Goal: Task Accomplishment & Management: Complete application form

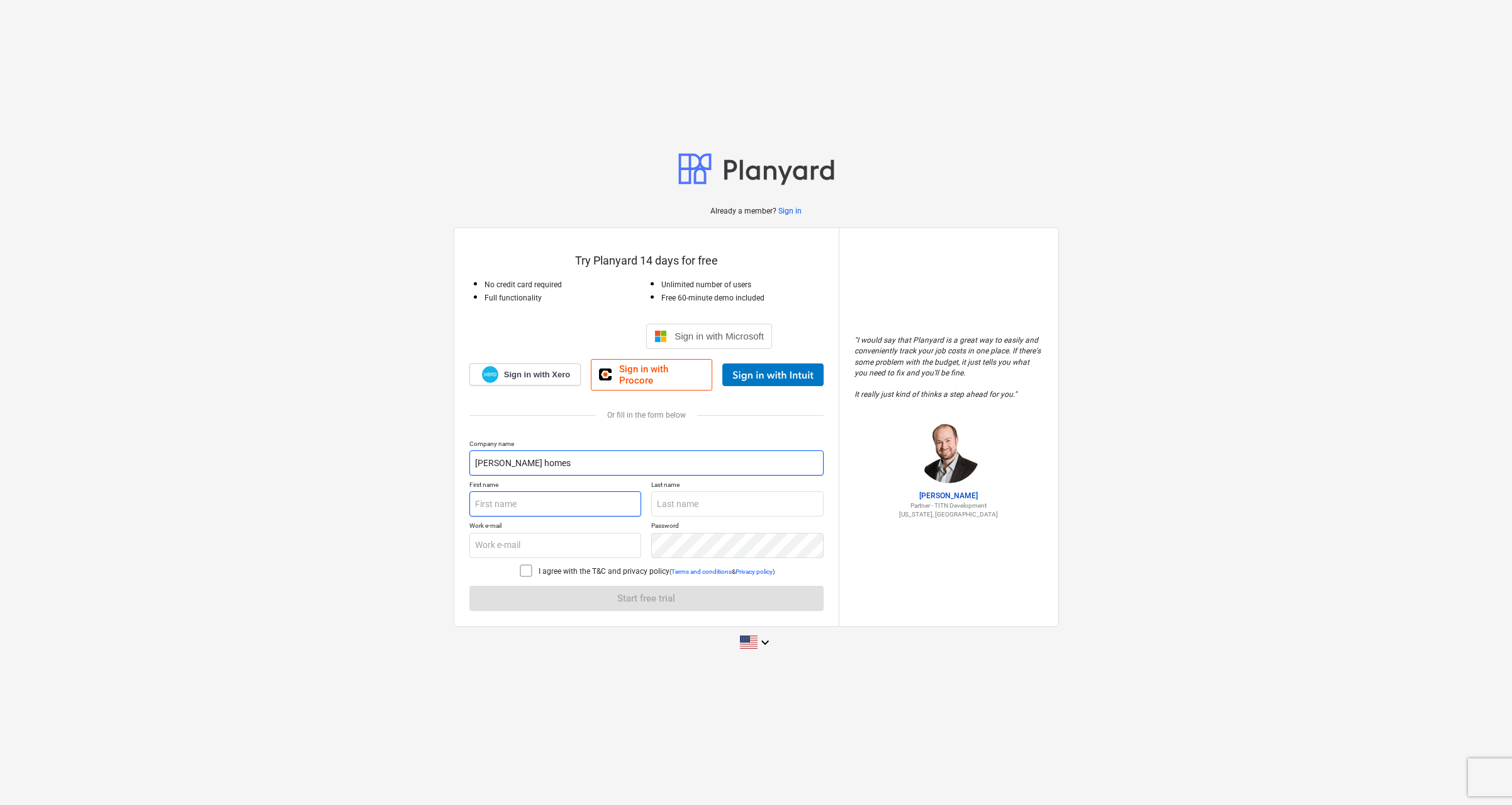
type input "[PERSON_NAME] homes"
click at [633, 497] on input "text" at bounding box center [555, 504] width 173 height 25
type input "[PERSON_NAME]"
drag, startPoint x: 614, startPoint y: 541, endPoint x: 456, endPoint y: 539, distance: 158.0
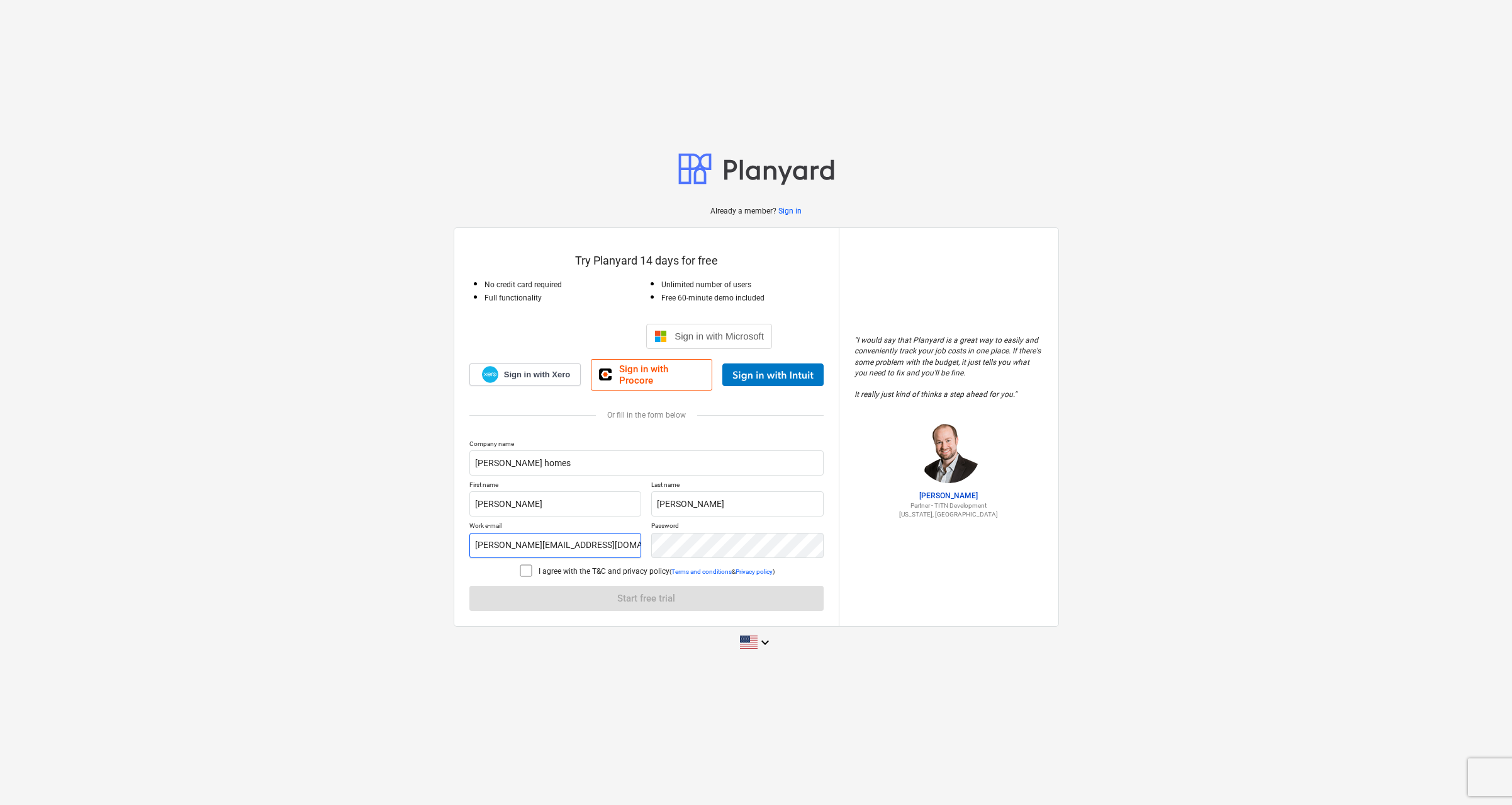
type input "[PERSON_NAME][EMAIL_ADDRESS][DOMAIN_NAME]"
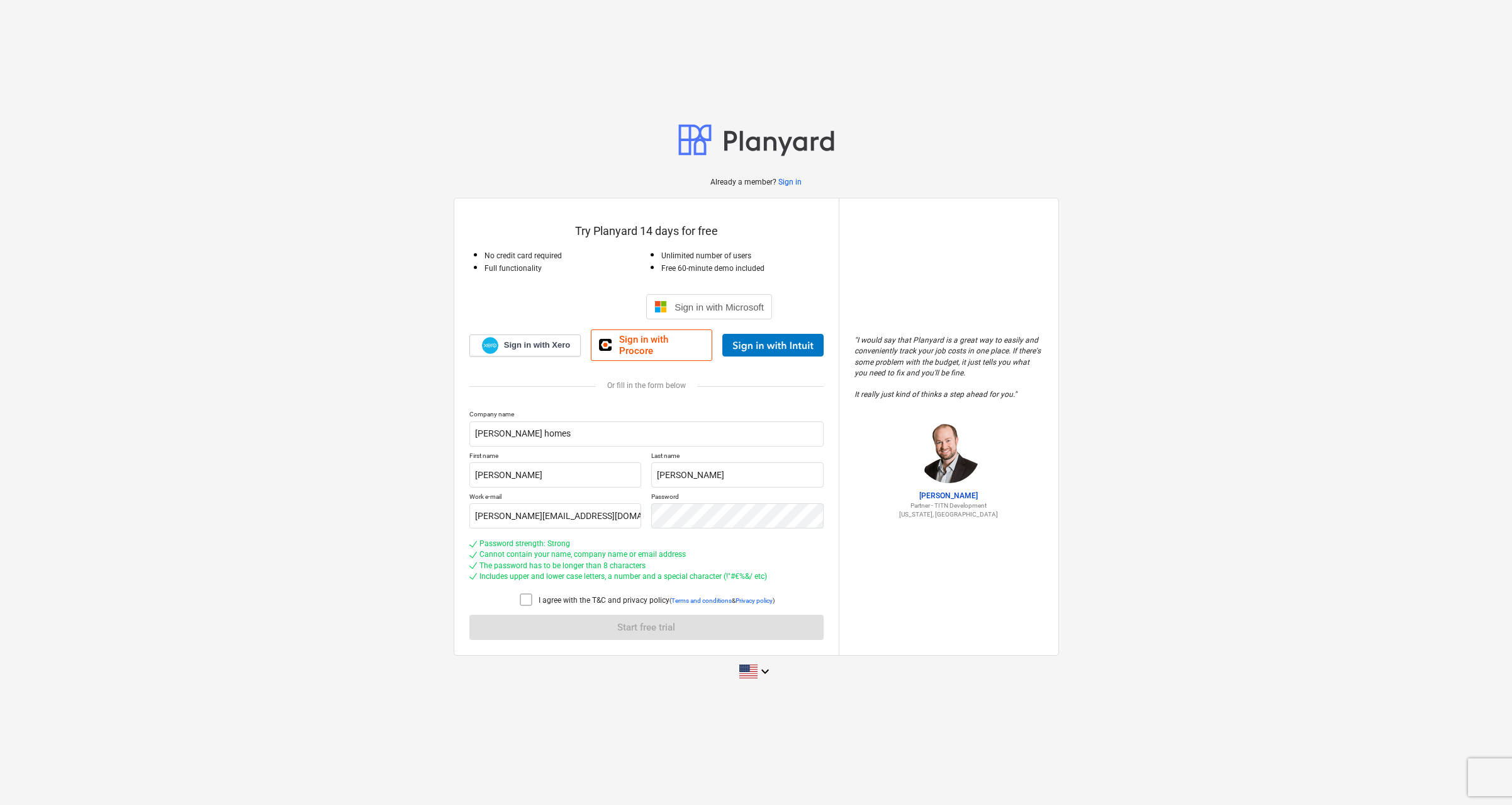
drag, startPoint x: 522, startPoint y: 592, endPoint x: 557, endPoint y: 602, distance: 36.4
click at [523, 592] on icon at bounding box center [526, 599] width 15 height 15
click at [599, 621] on span "Start free trial" at bounding box center [646, 627] width 324 height 16
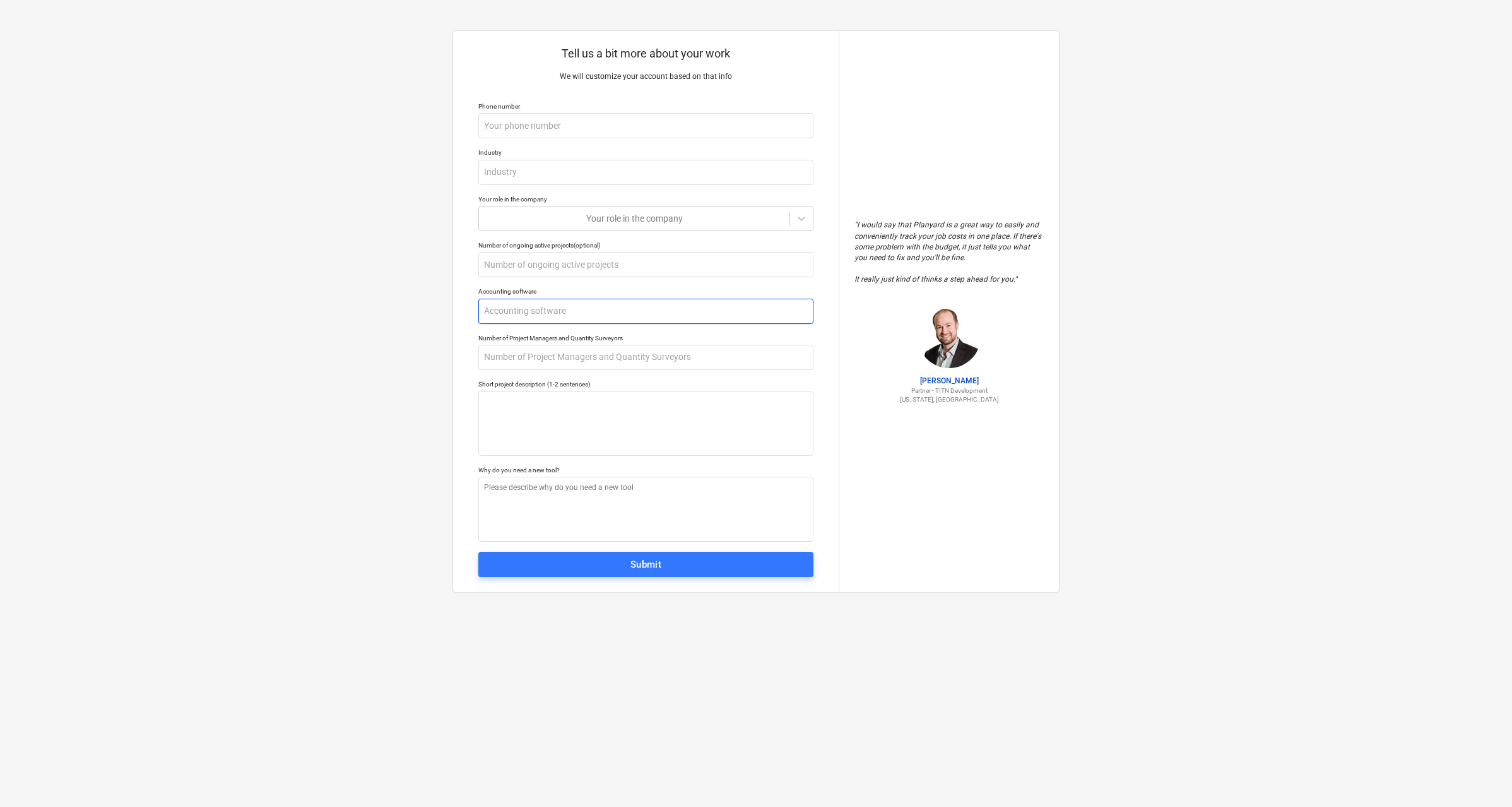
click at [595, 306] on input "text" at bounding box center [646, 311] width 335 height 25
type textarea "x"
type input "q"
type textarea "x"
type input "qu"
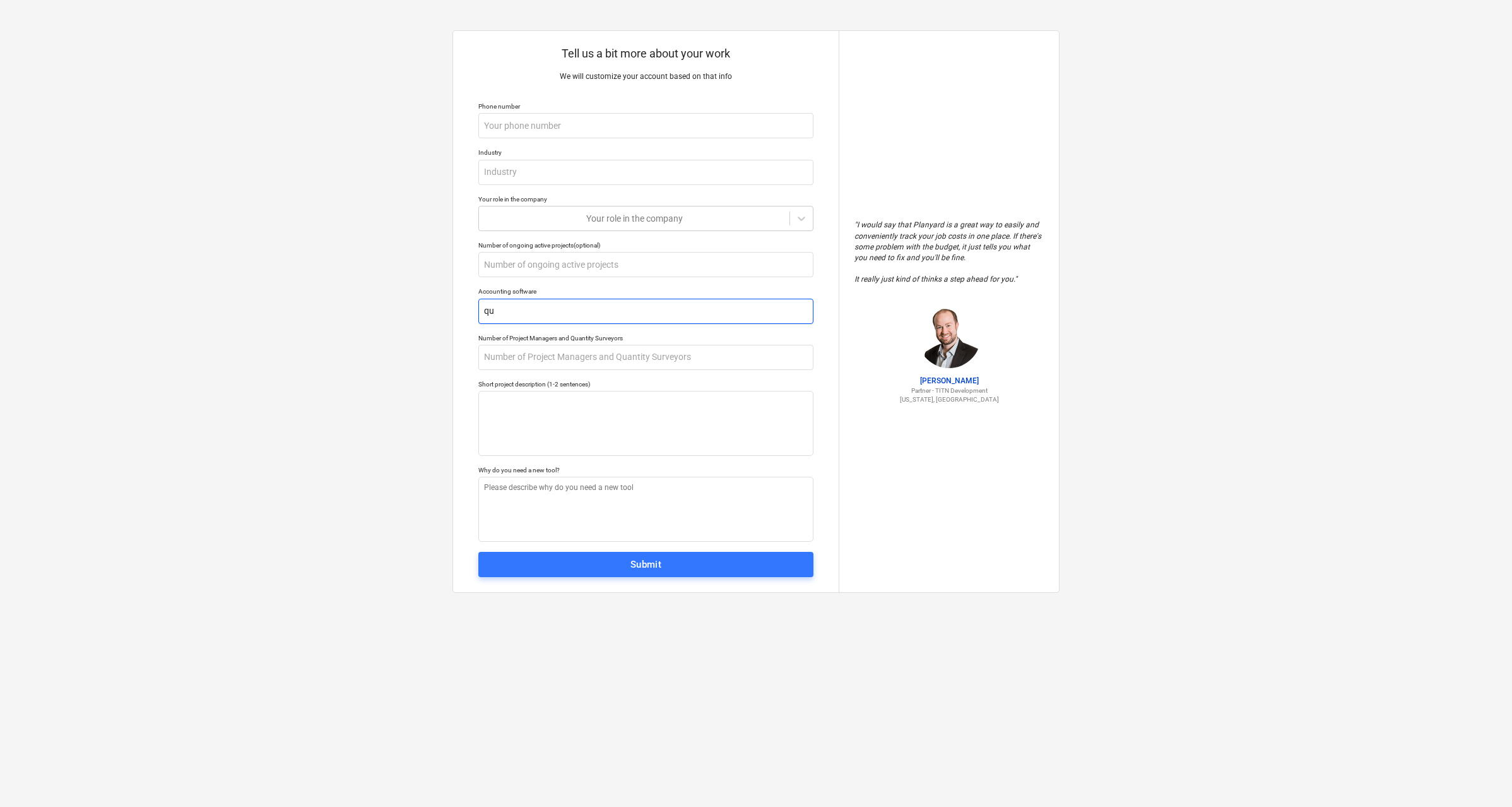
type textarea "x"
type input "qui"
type textarea "x"
type input "quic"
type textarea "x"
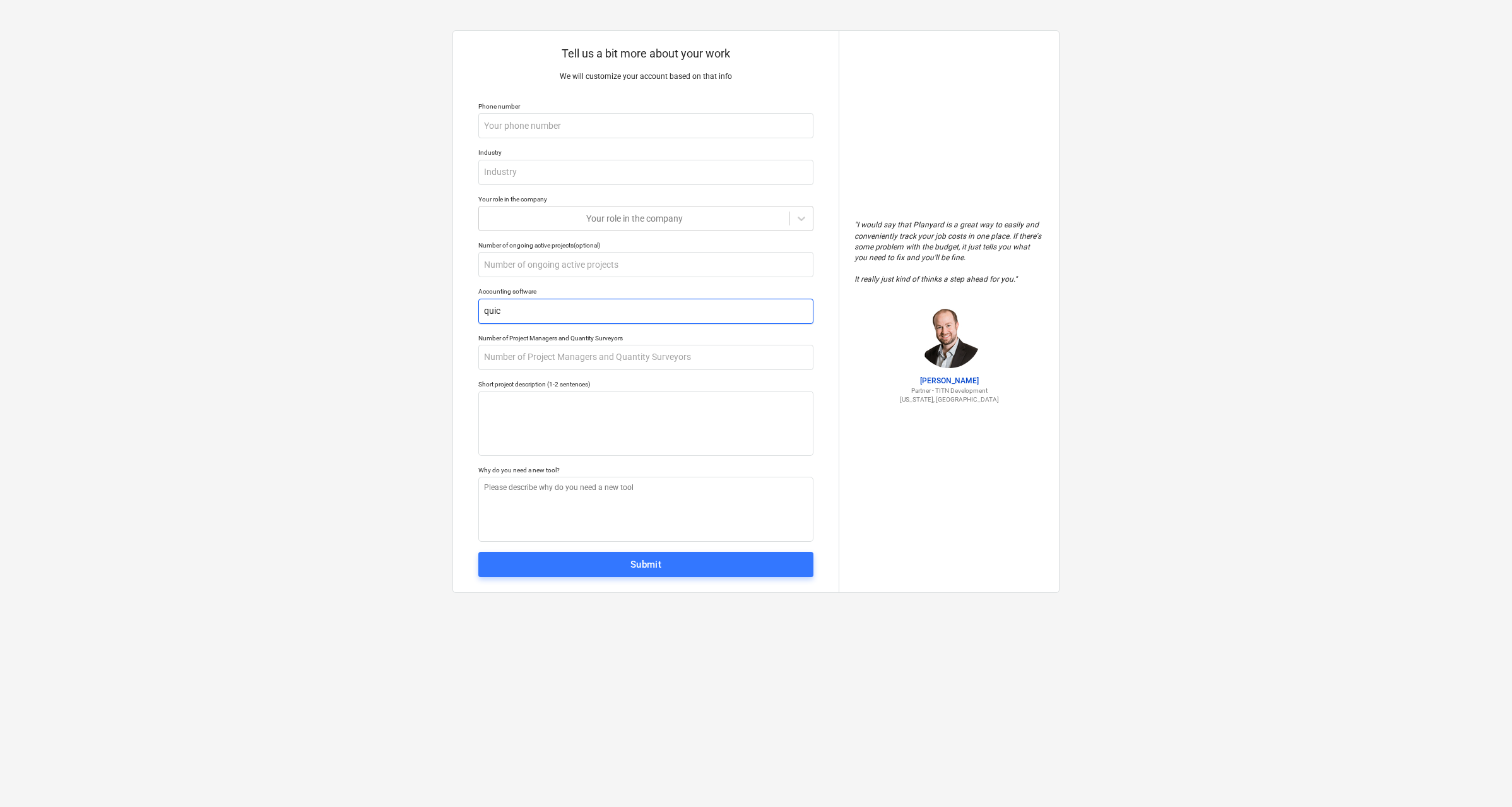
type input "quick"
type textarea "x"
type input "quickb"
type textarea "x"
type input "quickbo"
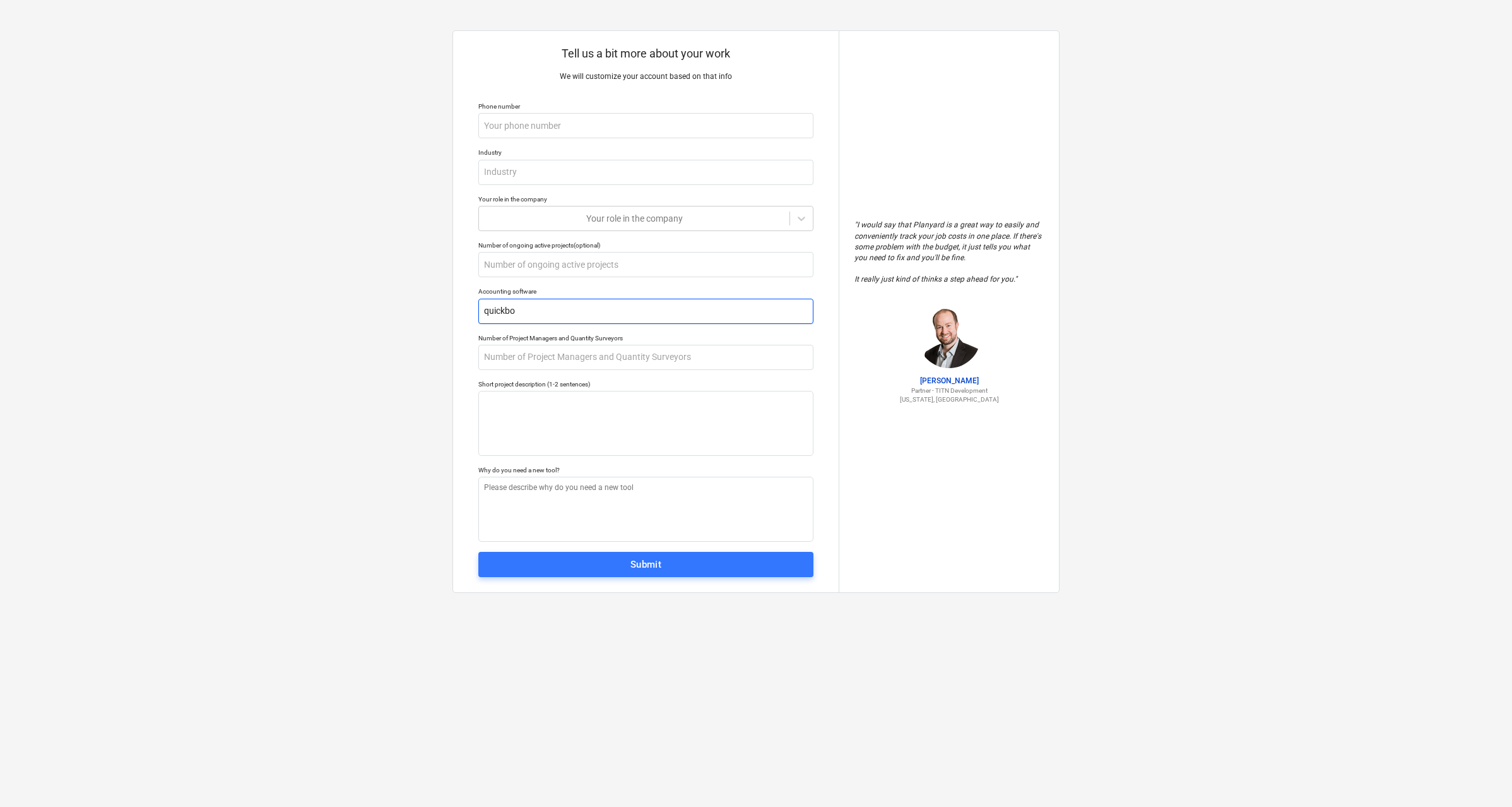
type textarea "x"
type input "quickboo"
type textarea "x"
type input "quickbook"
type textarea "x"
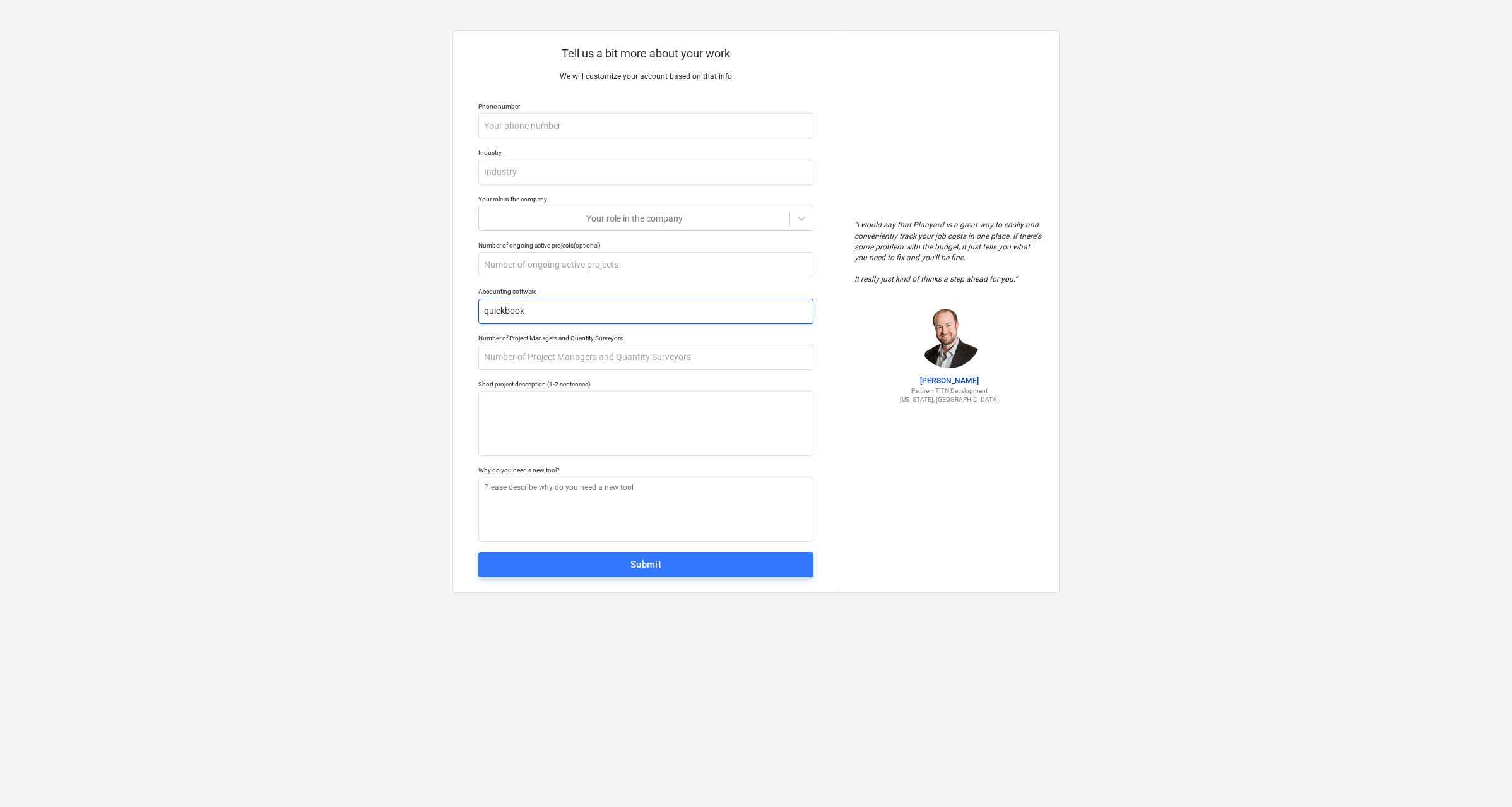
type input "quickbooks"
type textarea "x"
type input "quickbooks"
type textarea "x"
type input "quickbooks e"
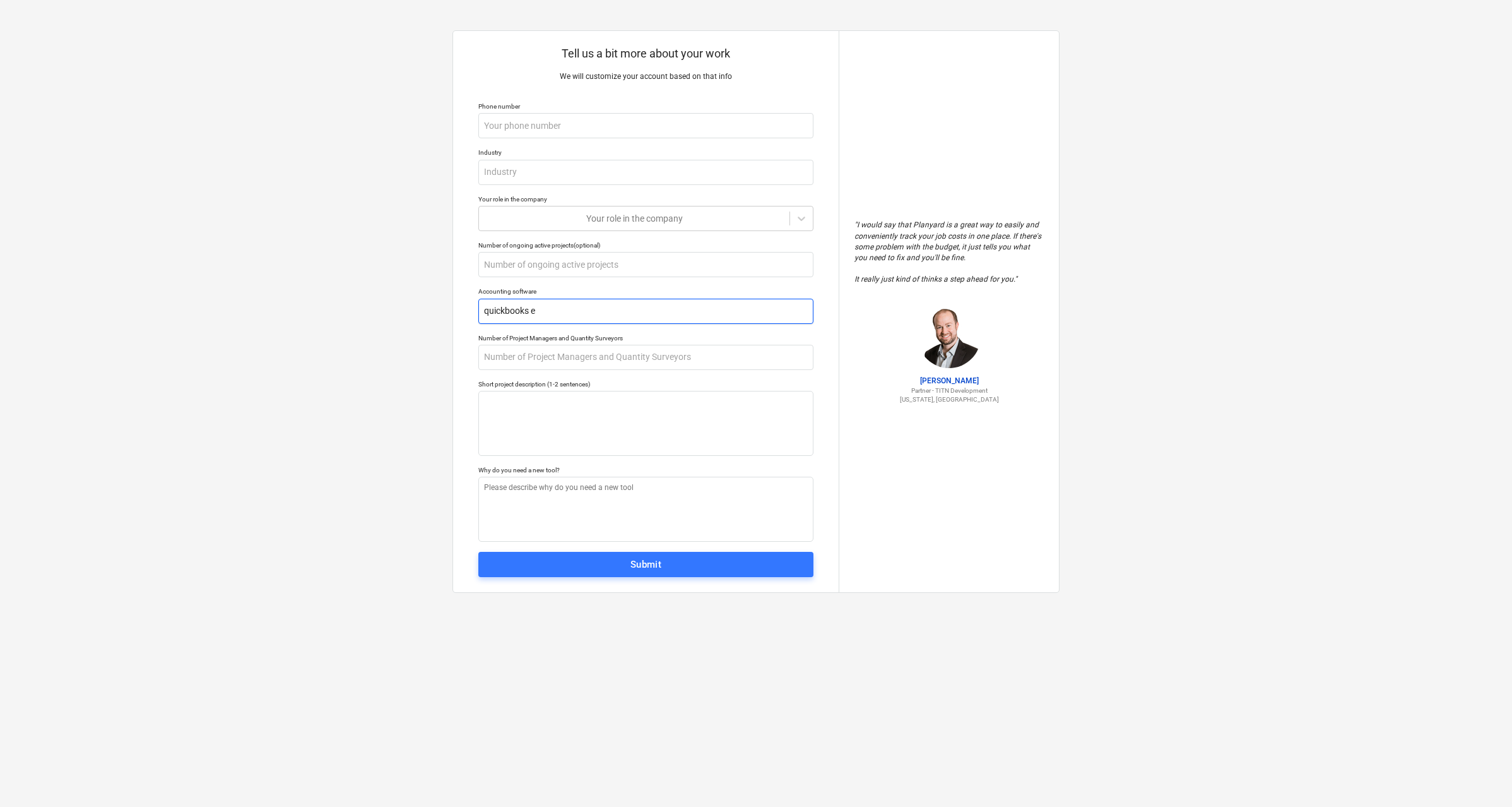
type textarea "x"
type input "quickbooks en"
type textarea "x"
type input "quickbooks ent"
type textarea "x"
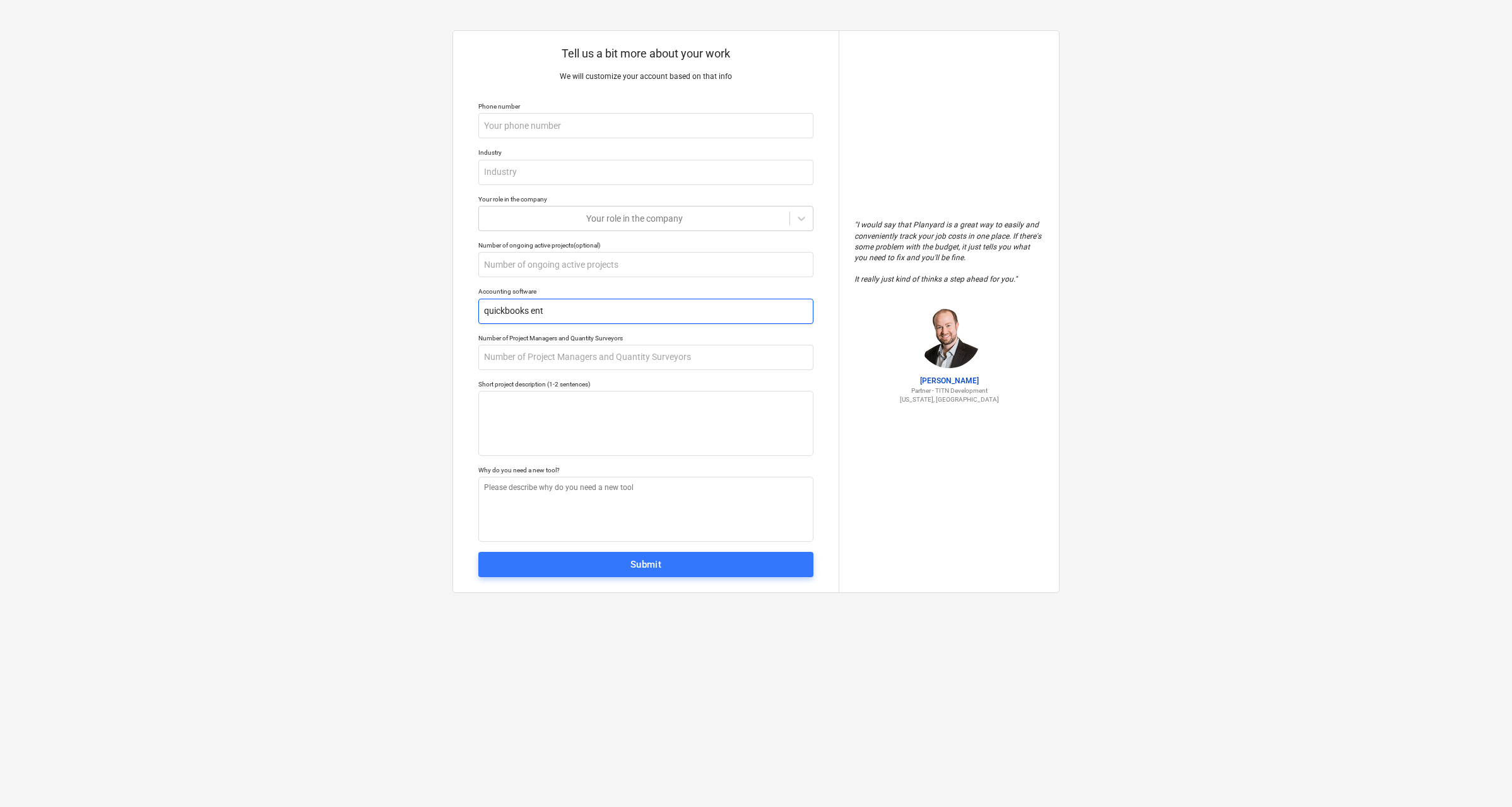
type input "quickbooks ente"
type textarea "x"
type input "quickbooks enter"
type textarea "x"
type input "quickbooks enterp"
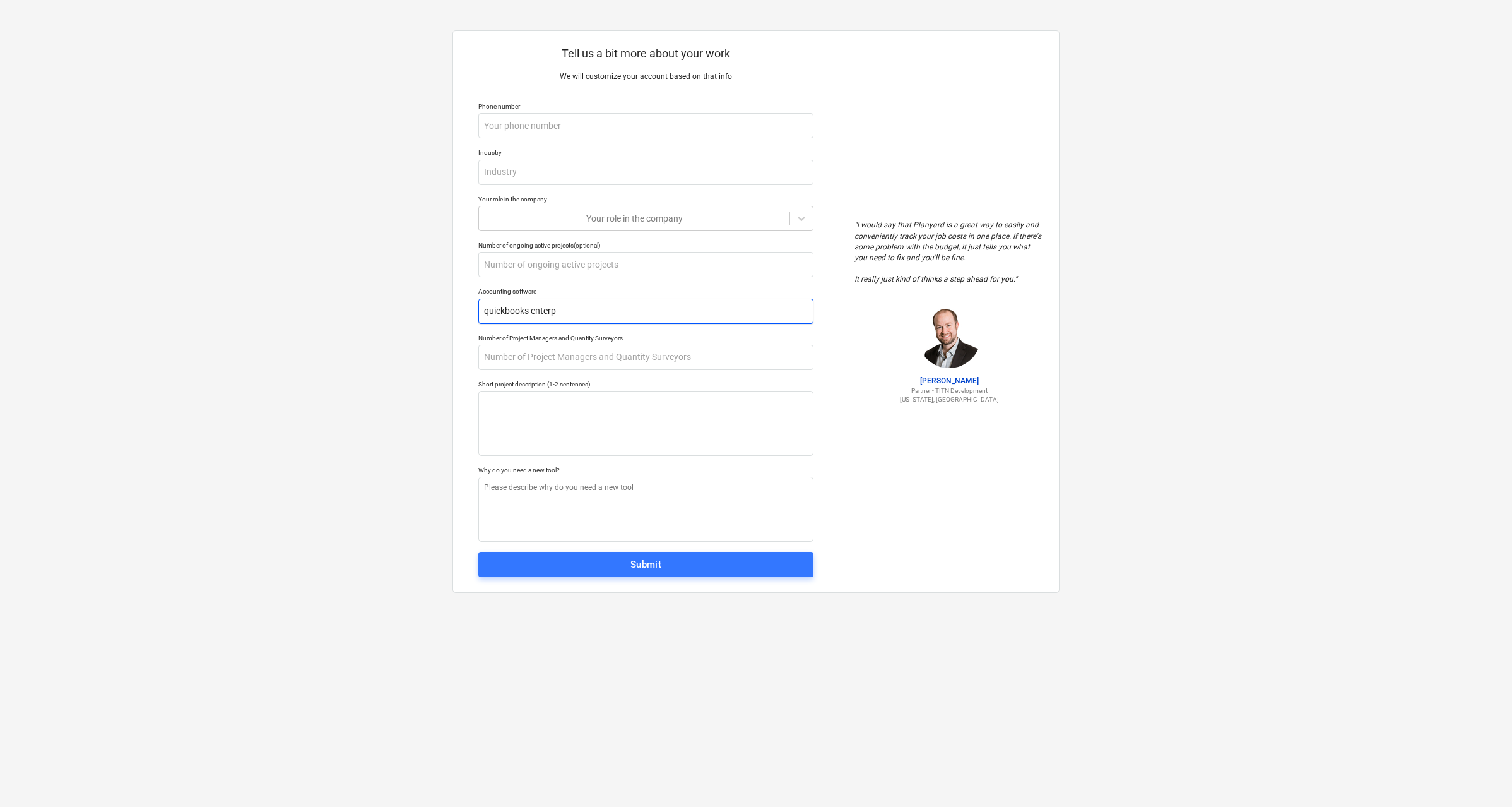
type textarea "x"
type input "quickbooks enterpi"
type textarea "x"
type input "quickbooks enterpir"
type textarea "x"
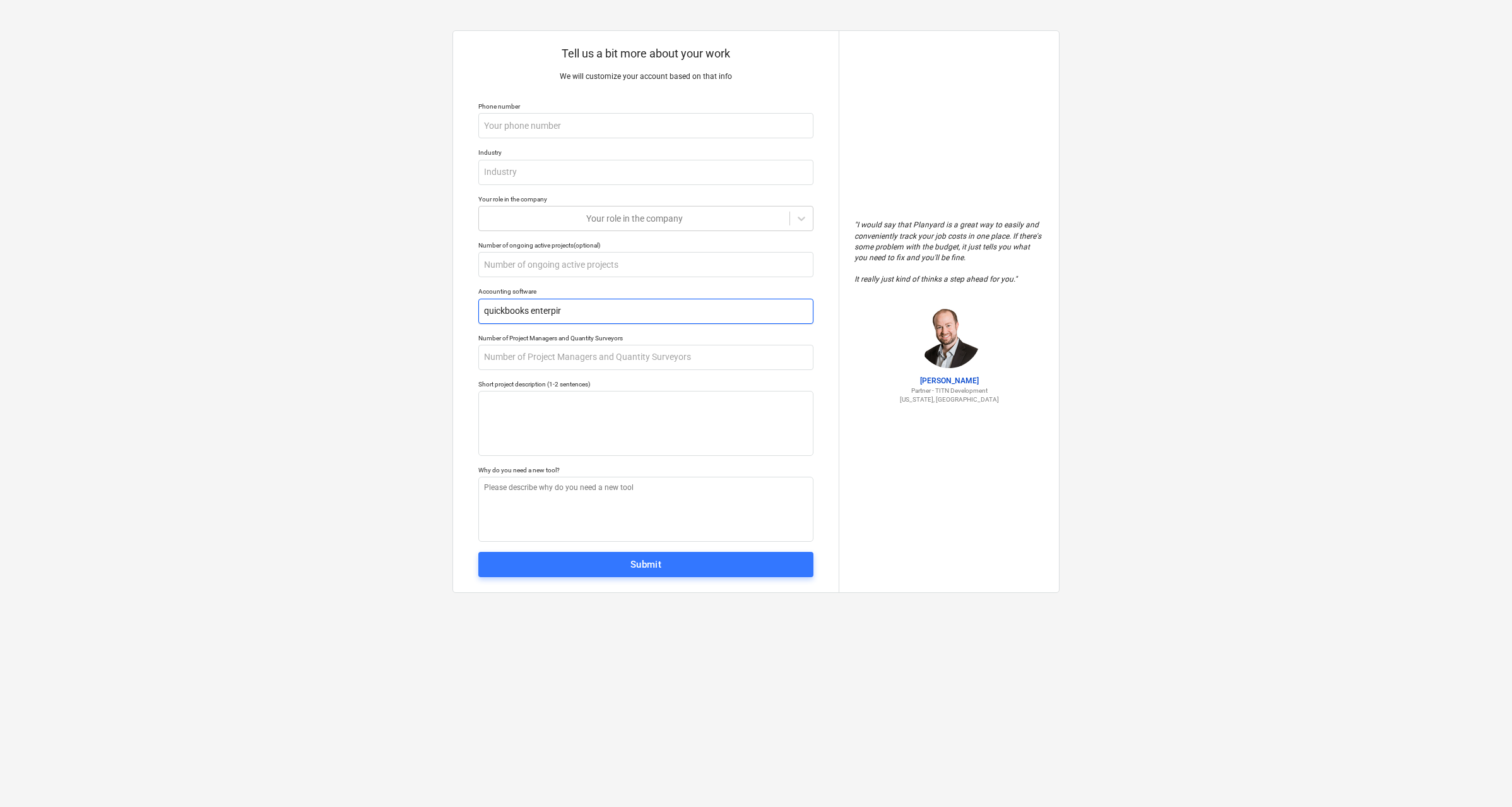
type input "quickbooks enterpirs"
type textarea "x"
type input "quickbooks enterpirse"
type textarea "x"
type input "quickbooks enterprise"
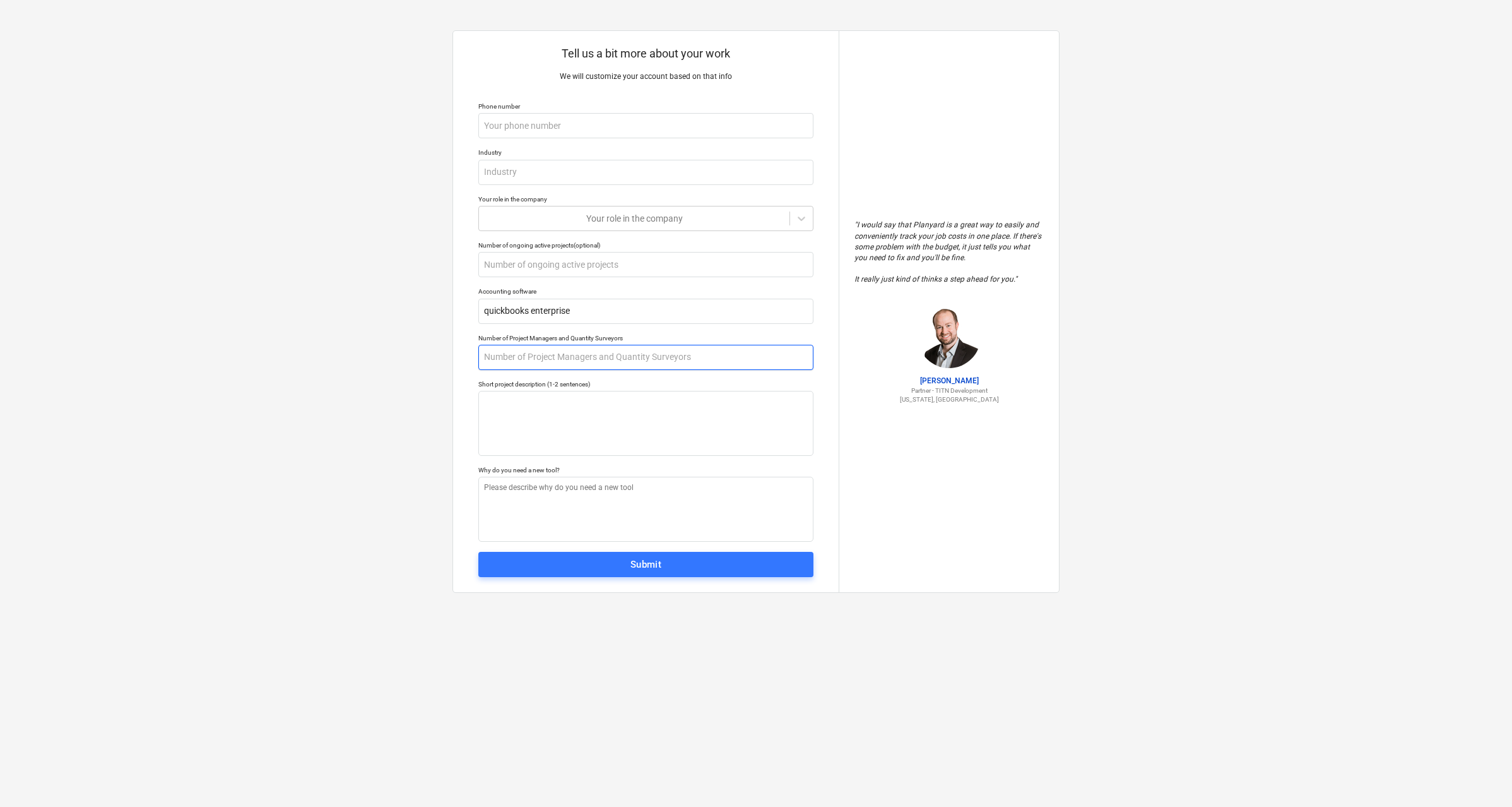
click at [558, 358] on input "text" at bounding box center [646, 357] width 335 height 25
type textarea "x"
type input "2"
click at [536, 403] on textarea at bounding box center [646, 422] width 335 height 65
click at [622, 207] on div "Your role in the company" at bounding box center [646, 219] width 335 height 25
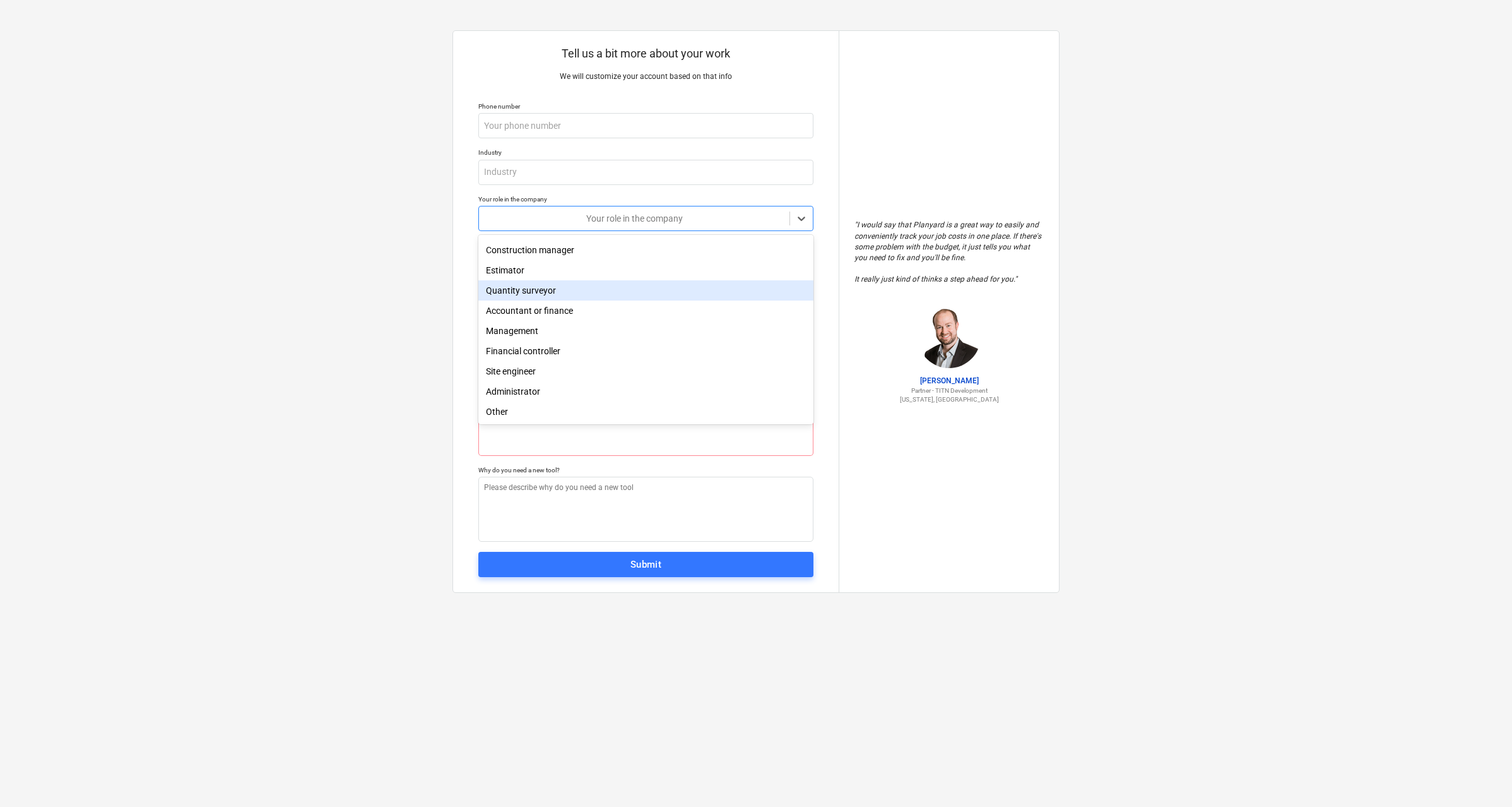
scroll to position [38, 0]
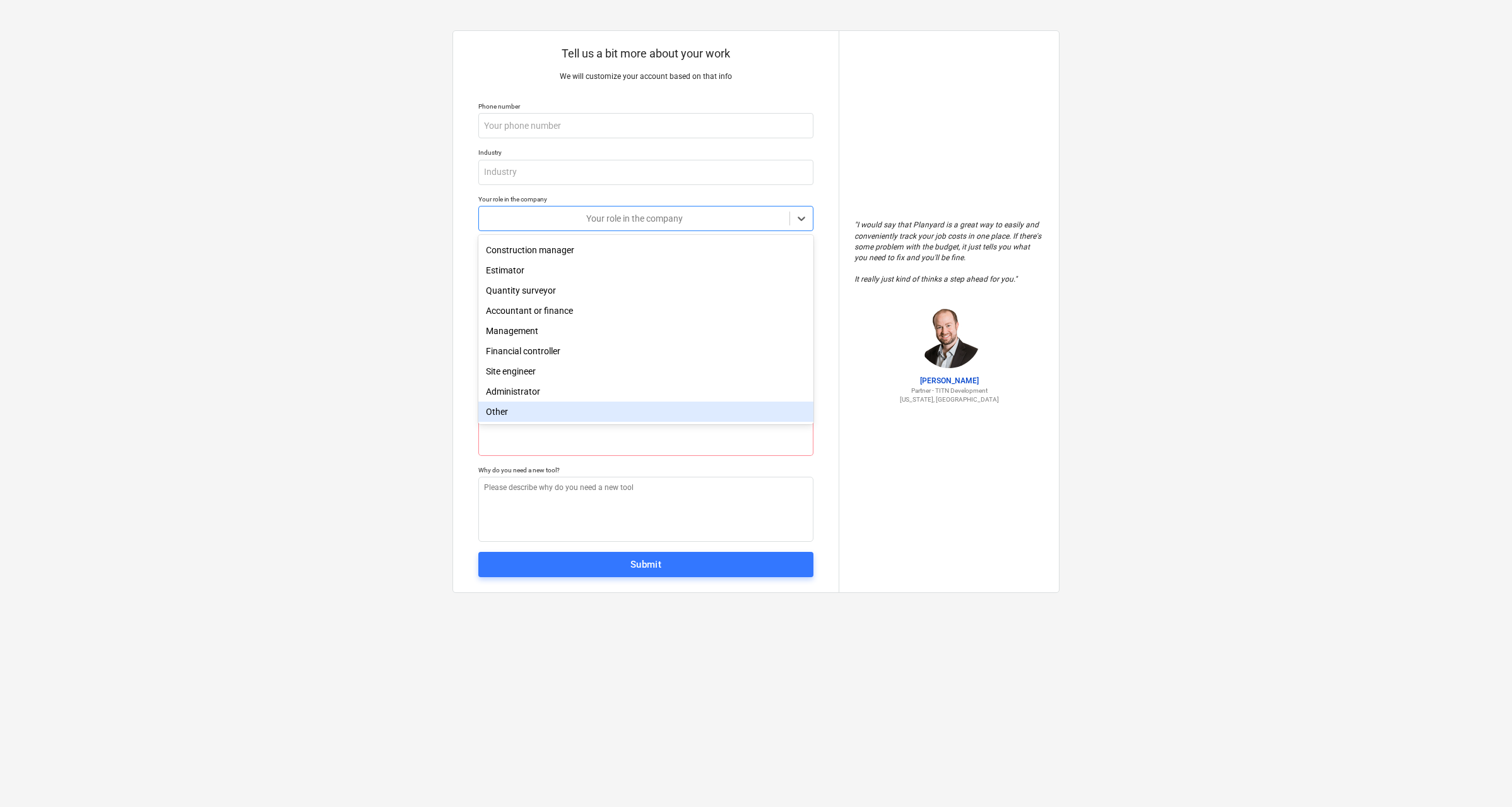
click at [513, 409] on div "Other" at bounding box center [646, 411] width 335 height 20
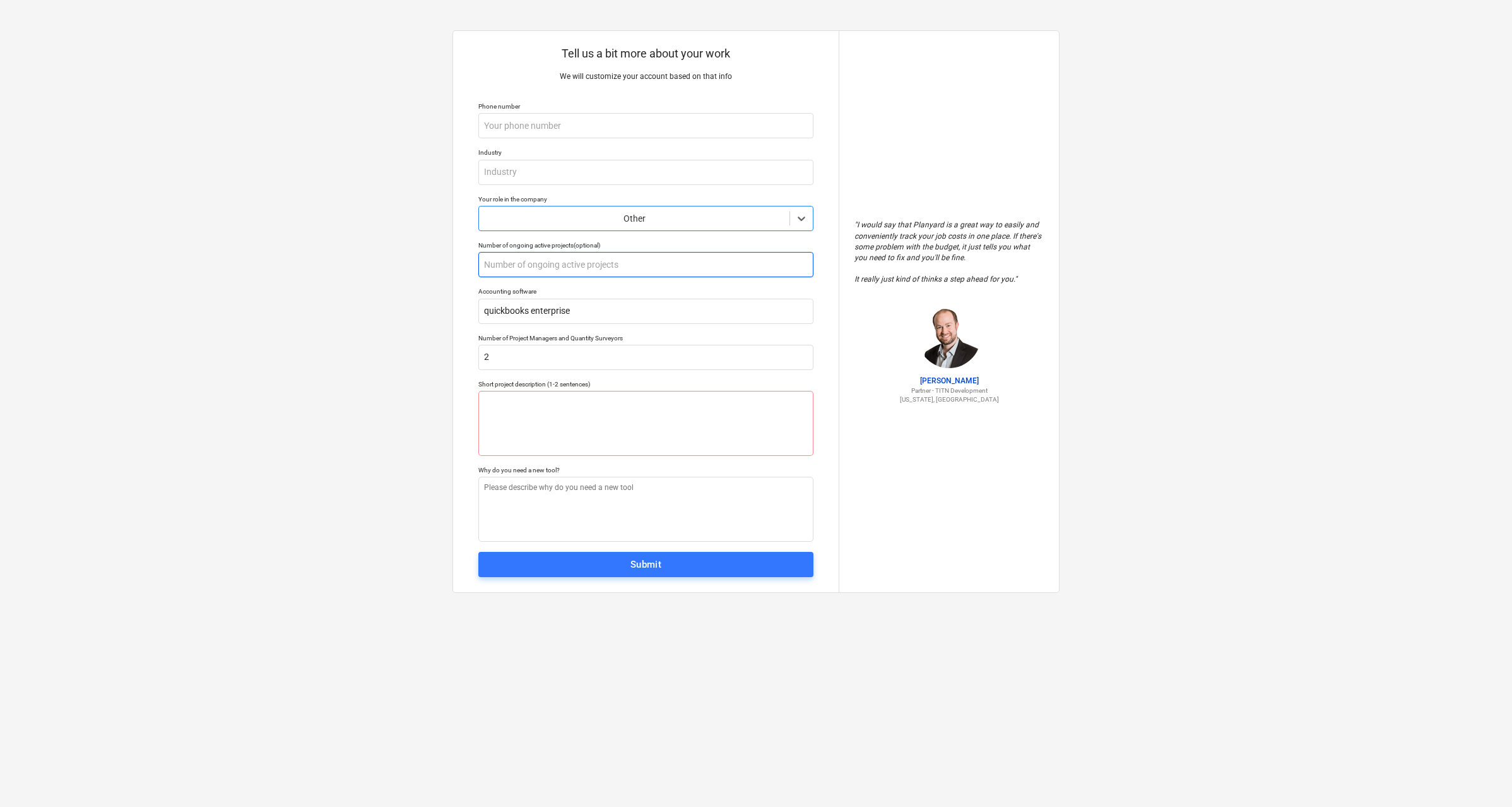
click at [550, 263] on input "text" at bounding box center [646, 265] width 335 height 25
type textarea "x"
type input "5"
click at [533, 127] on input "text" at bounding box center [646, 126] width 335 height 25
drag, startPoint x: 511, startPoint y: 266, endPoint x: 479, endPoint y: 265, distance: 32.0
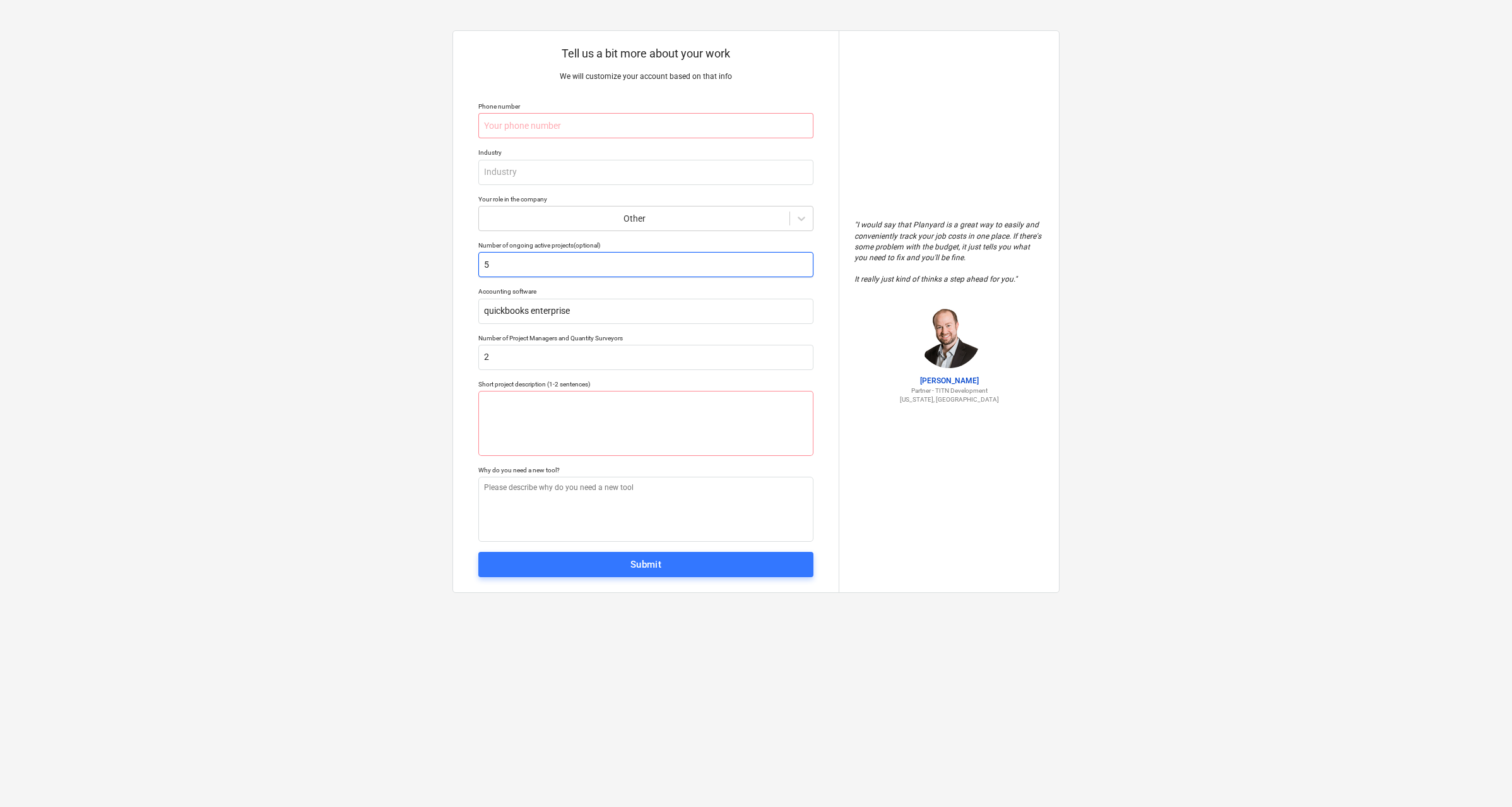
click at [479, 265] on input "5" at bounding box center [646, 265] width 335 height 25
type textarea "x"
type input "4"
click at [518, 123] on input "text" at bounding box center [646, 126] width 335 height 25
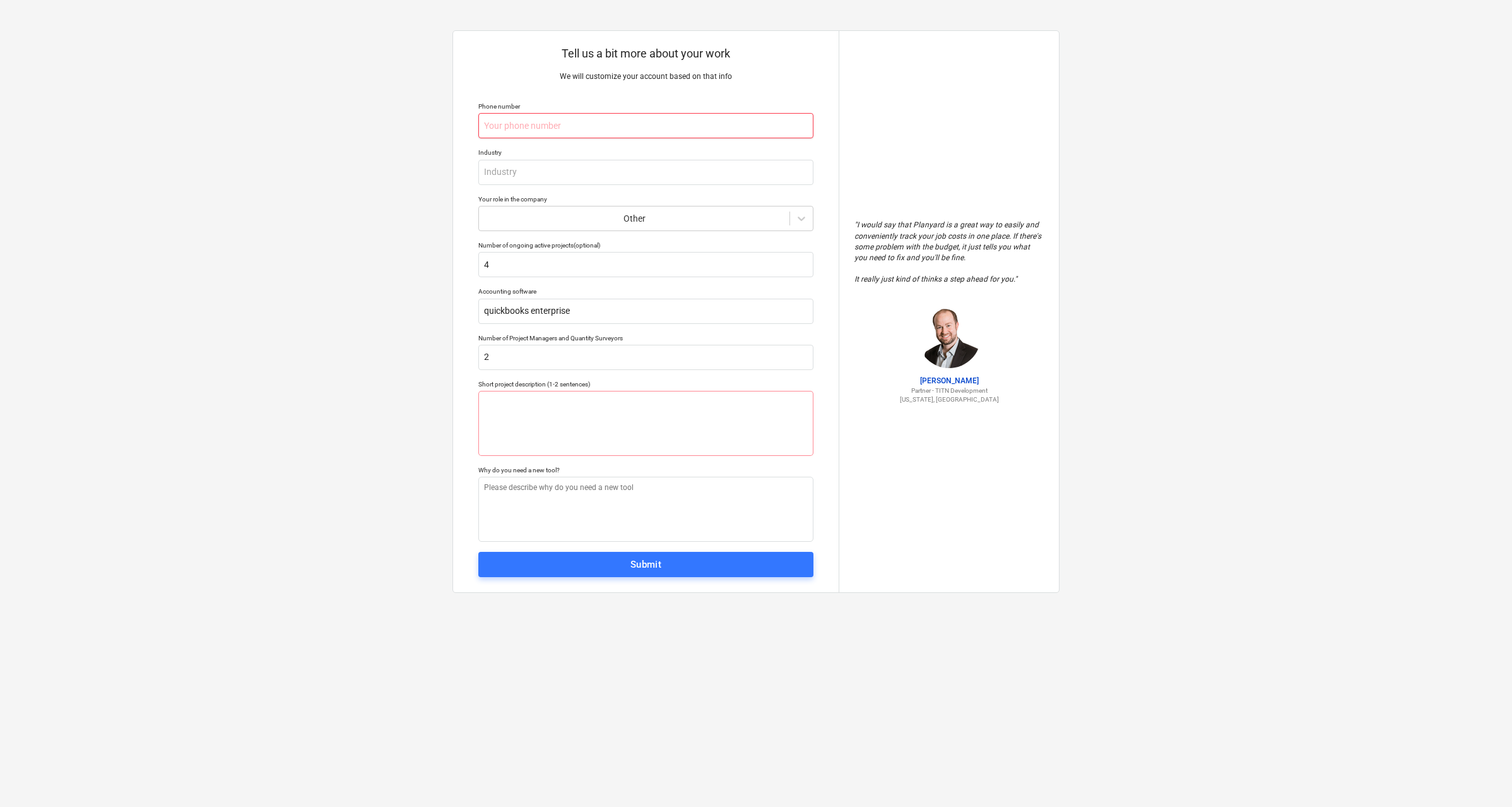
type textarea "x"
type input "7"
type textarea "x"
type input "75"
type textarea "x"
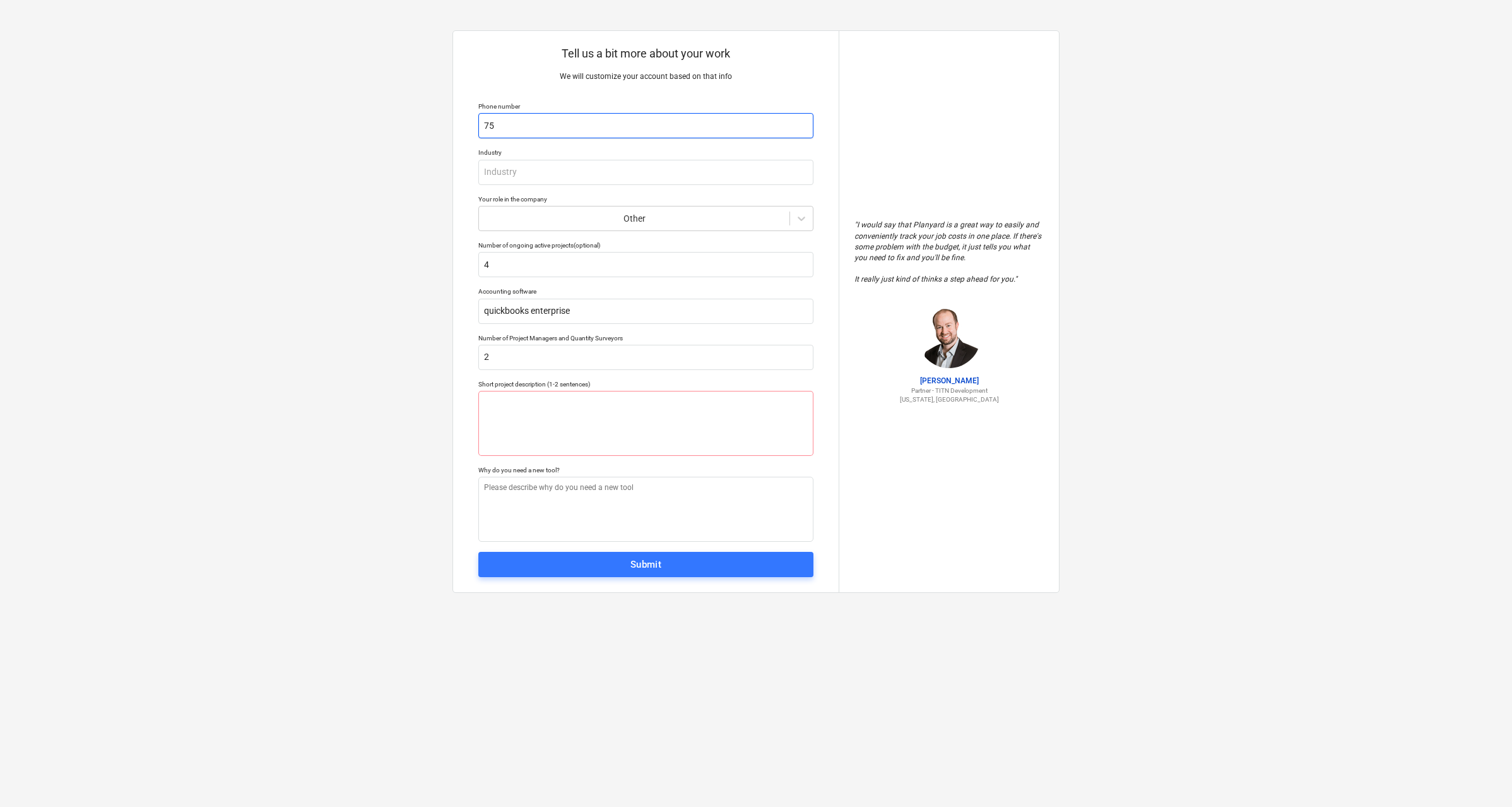
type input "757"
type textarea "x"
type input "757-"
type textarea "x"
type input "757-6"
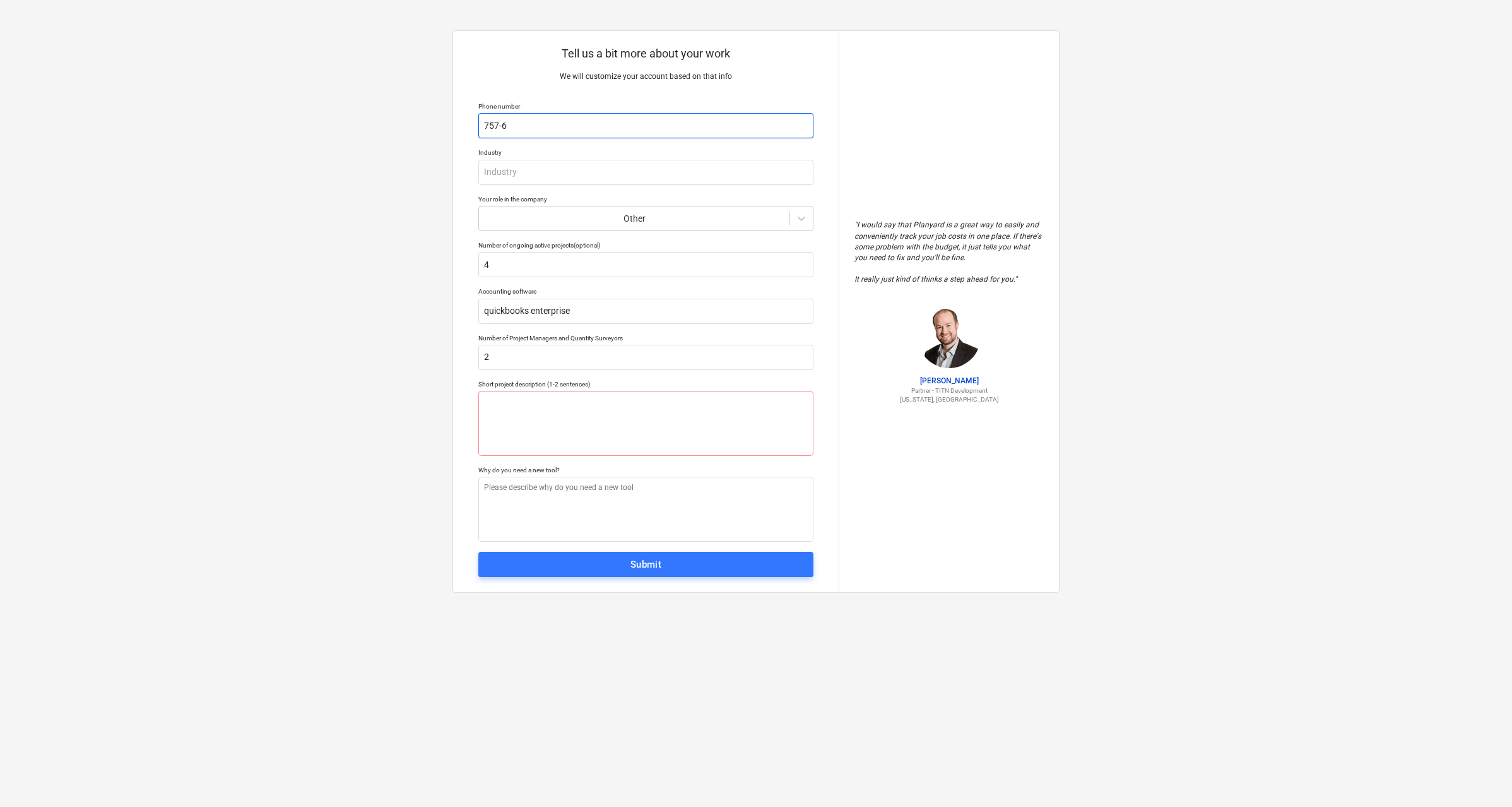
type textarea "x"
type input "757-68"
type textarea "x"
type input "757-689"
type textarea "x"
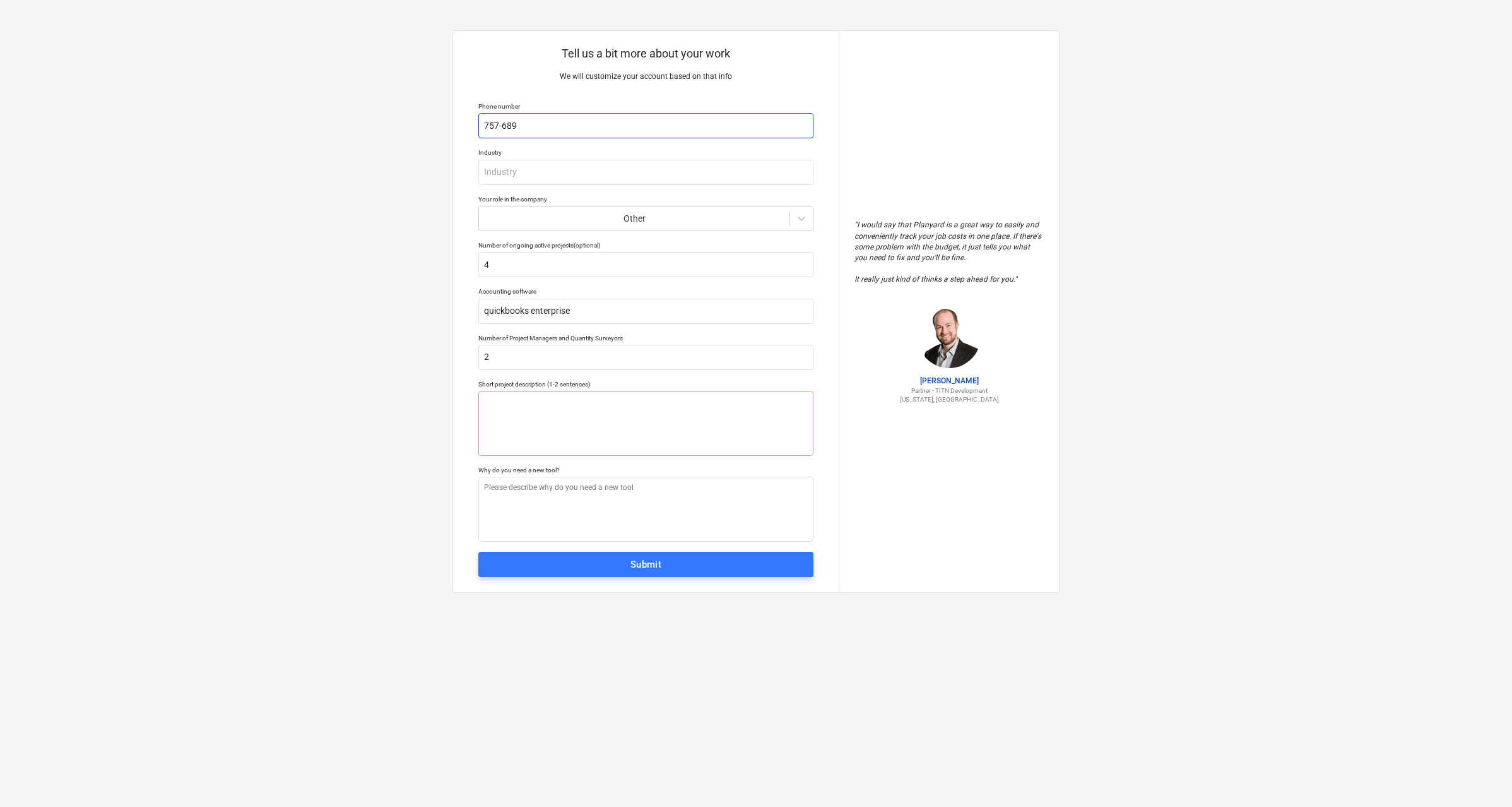
type input "757-6893"
type textarea "x"
type input "757-68934"
type textarea "x"
type input "757-689346"
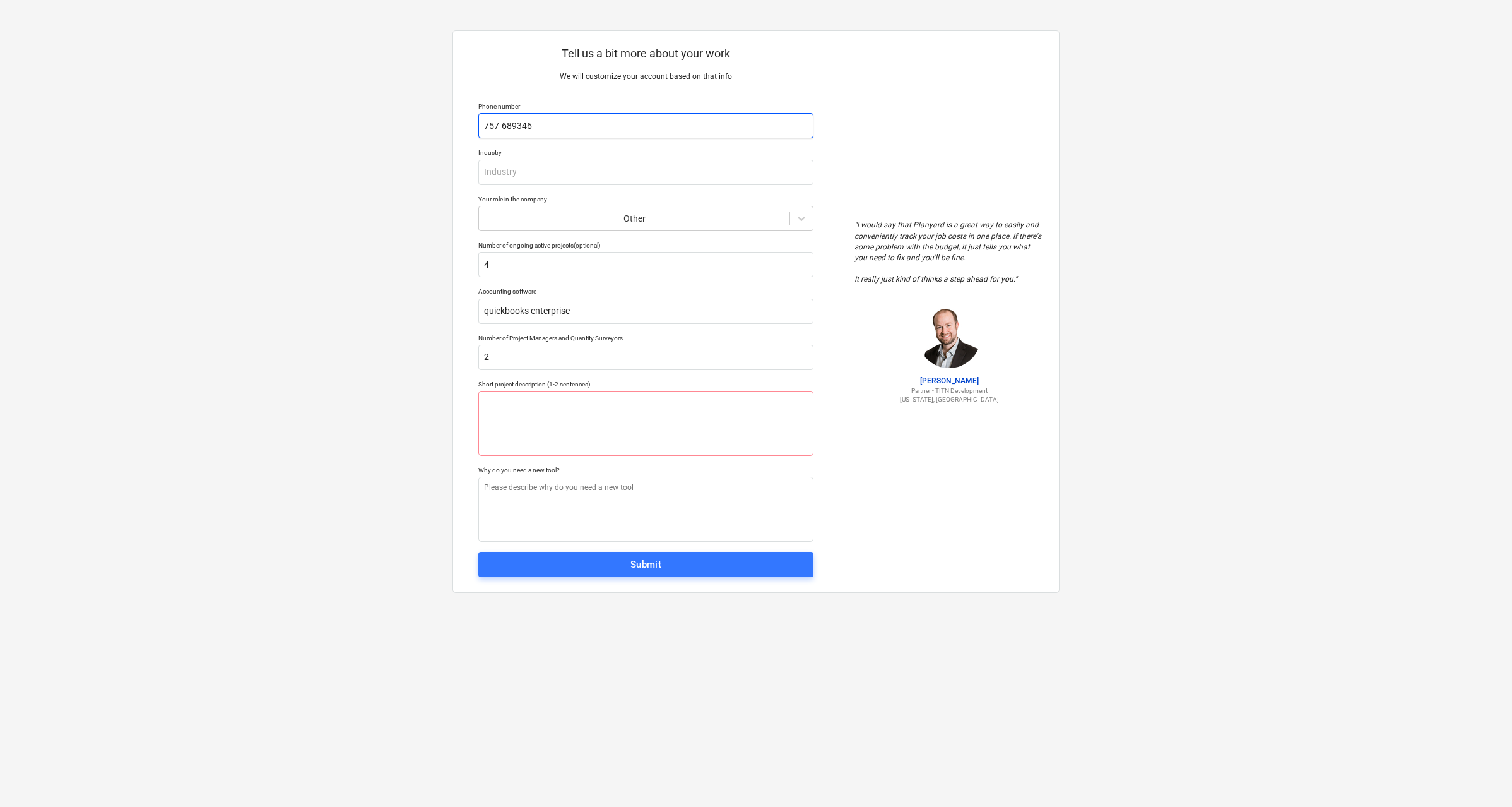
type textarea "x"
type input "757-6893465"
click at [513, 165] on input "text" at bounding box center [646, 173] width 335 height 25
type textarea "x"
type input "r"
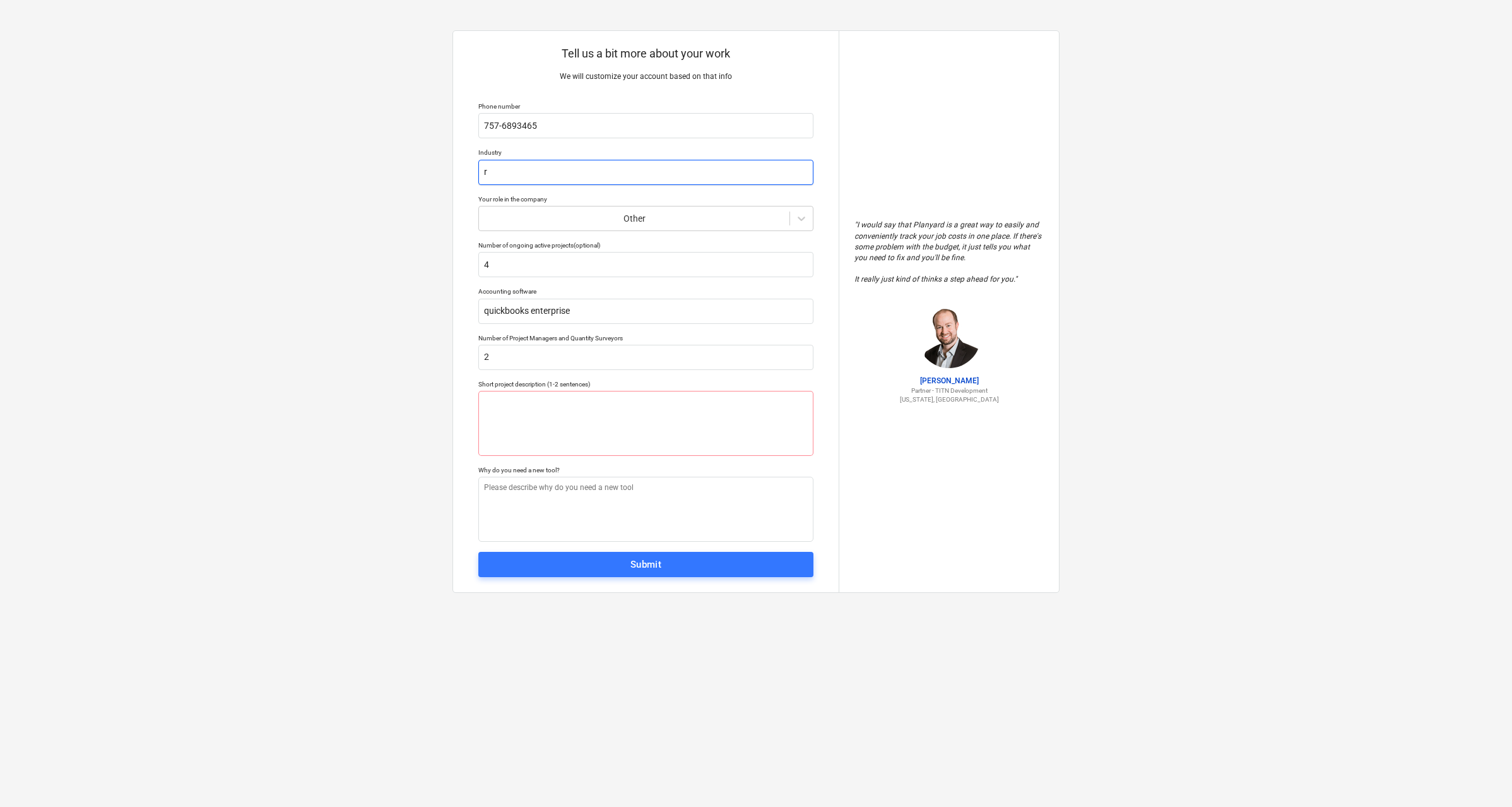
type textarea "x"
type input "re"
type textarea "x"
type input "res"
type textarea "x"
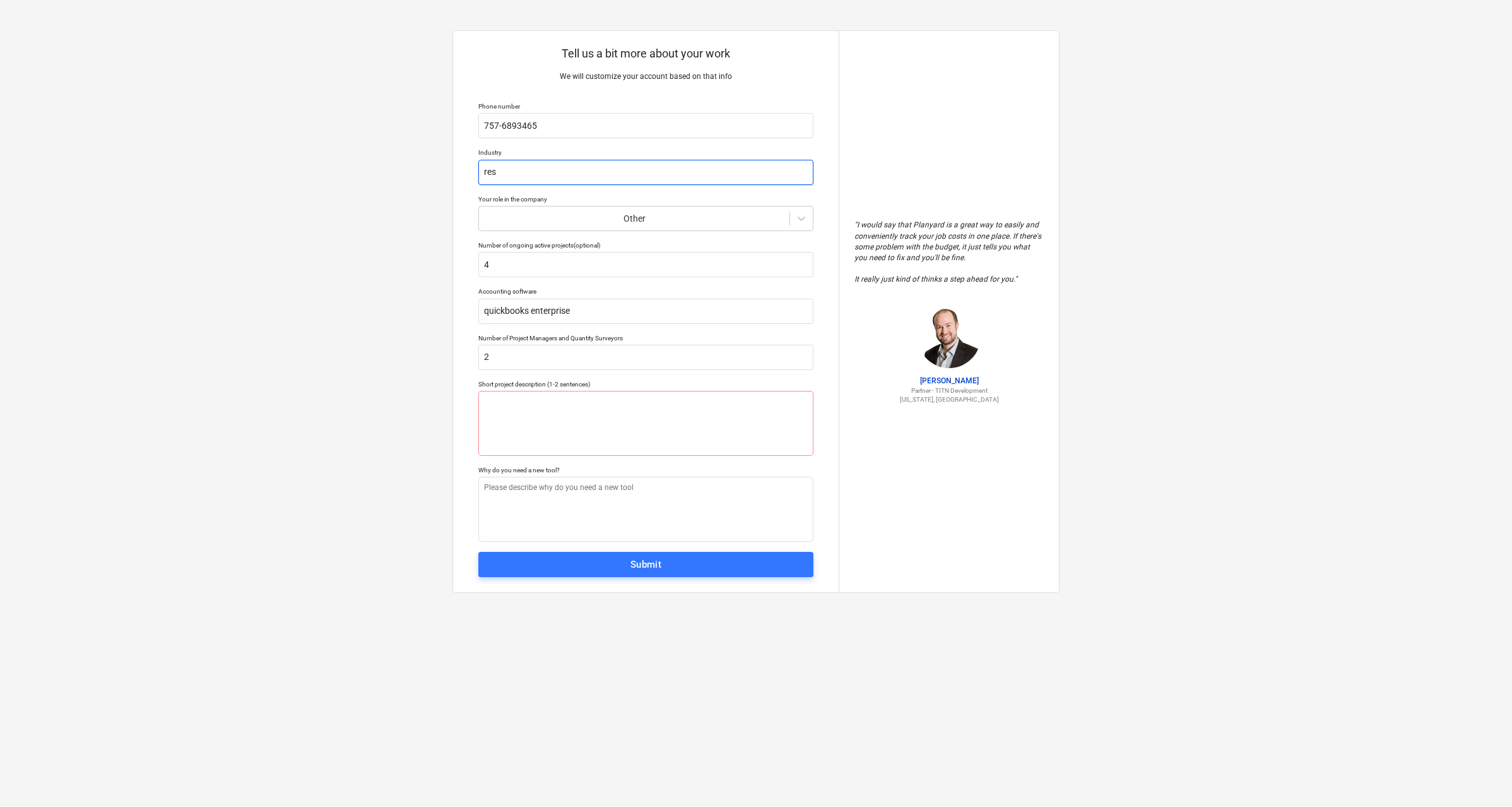
type input "resi"
type textarea "x"
type input "resid"
type textarea "x"
type input "reside"
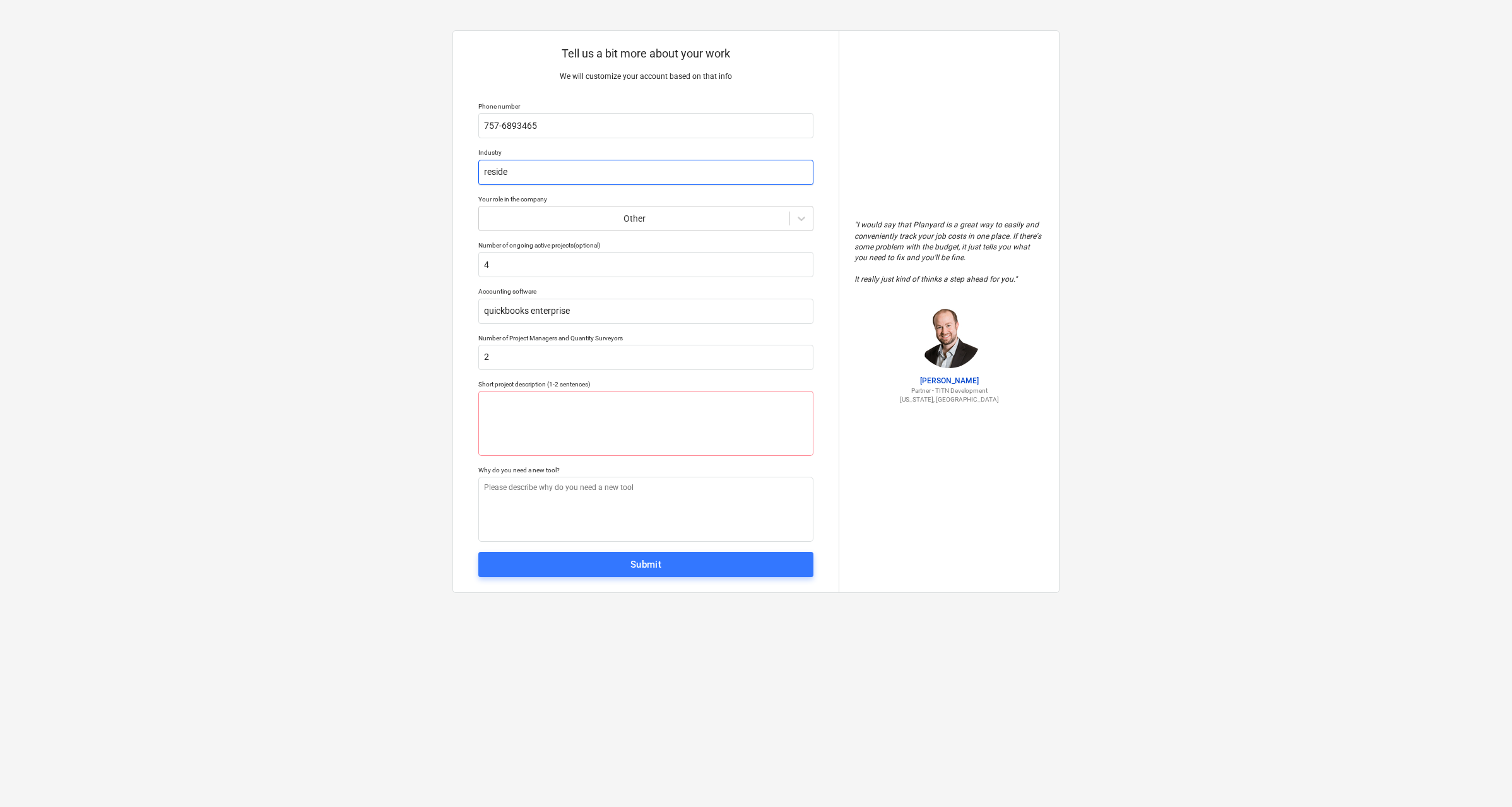
type textarea "x"
type input "residen"
type textarea "x"
type input "resident"
type textarea "x"
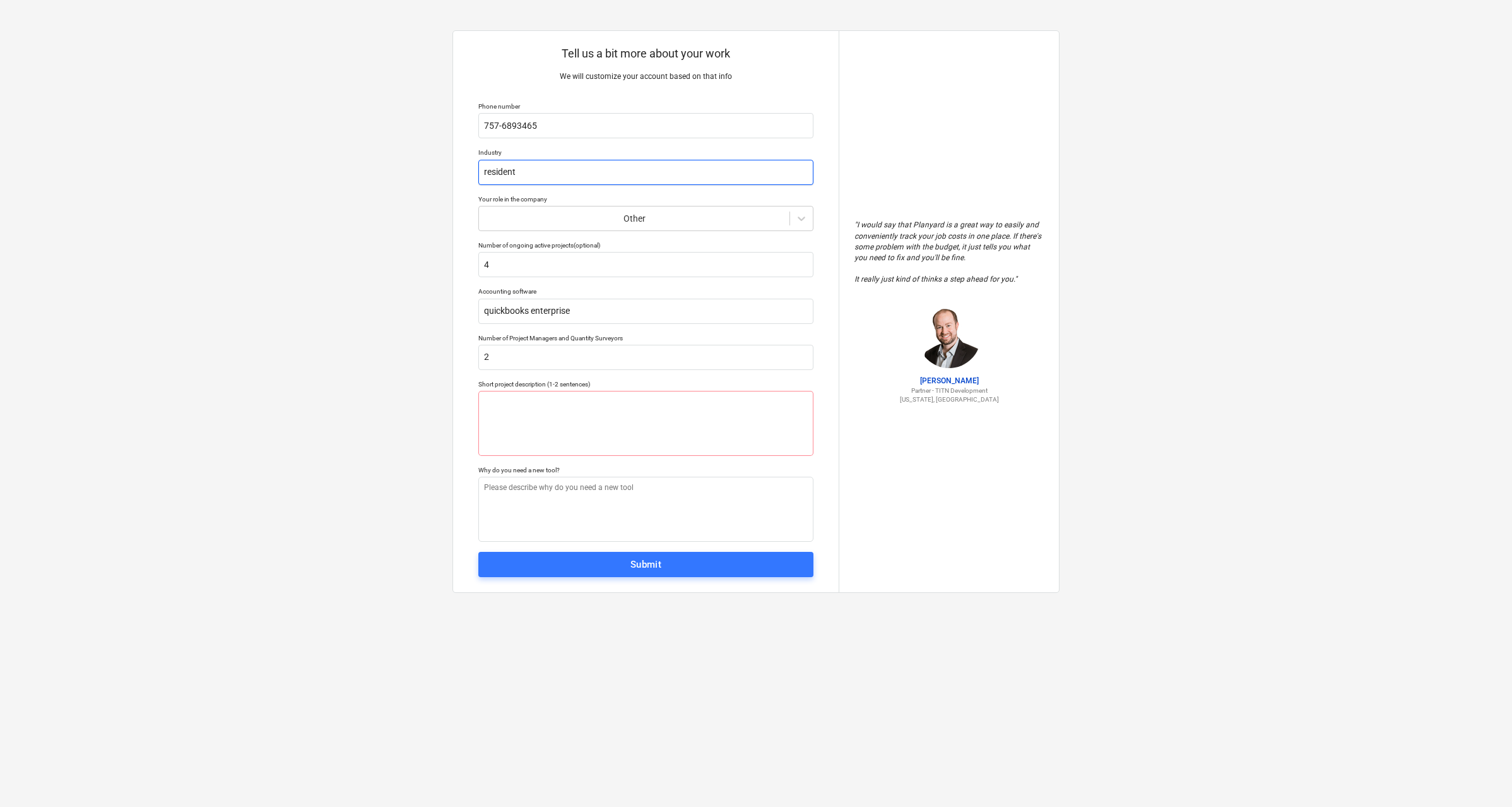
type input "residenti"
type textarea "x"
type input "residentia"
type textarea "x"
type input "residential"
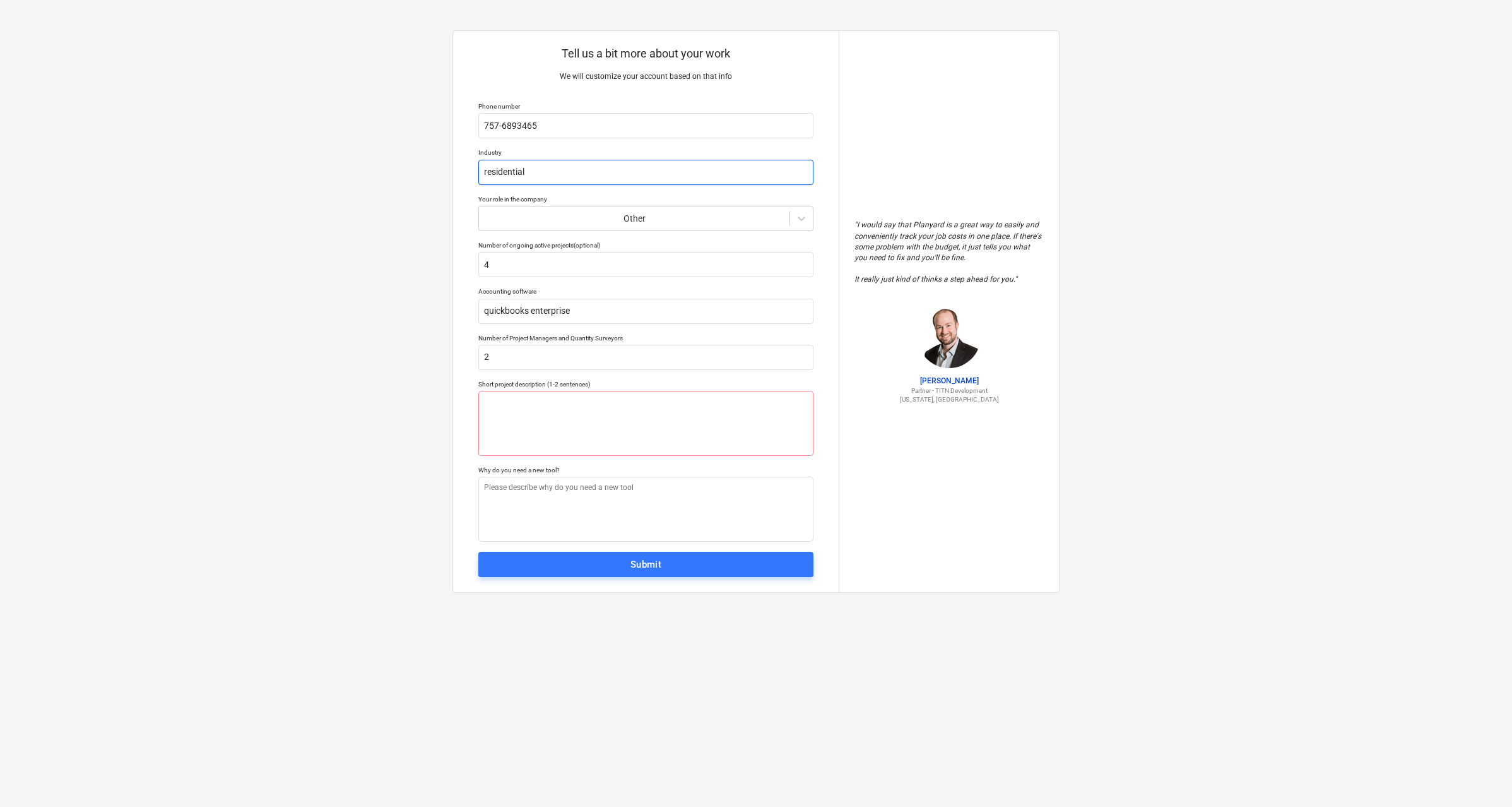
type textarea "x"
type input "residential"
type textarea "x"
type input "residential r"
type textarea "x"
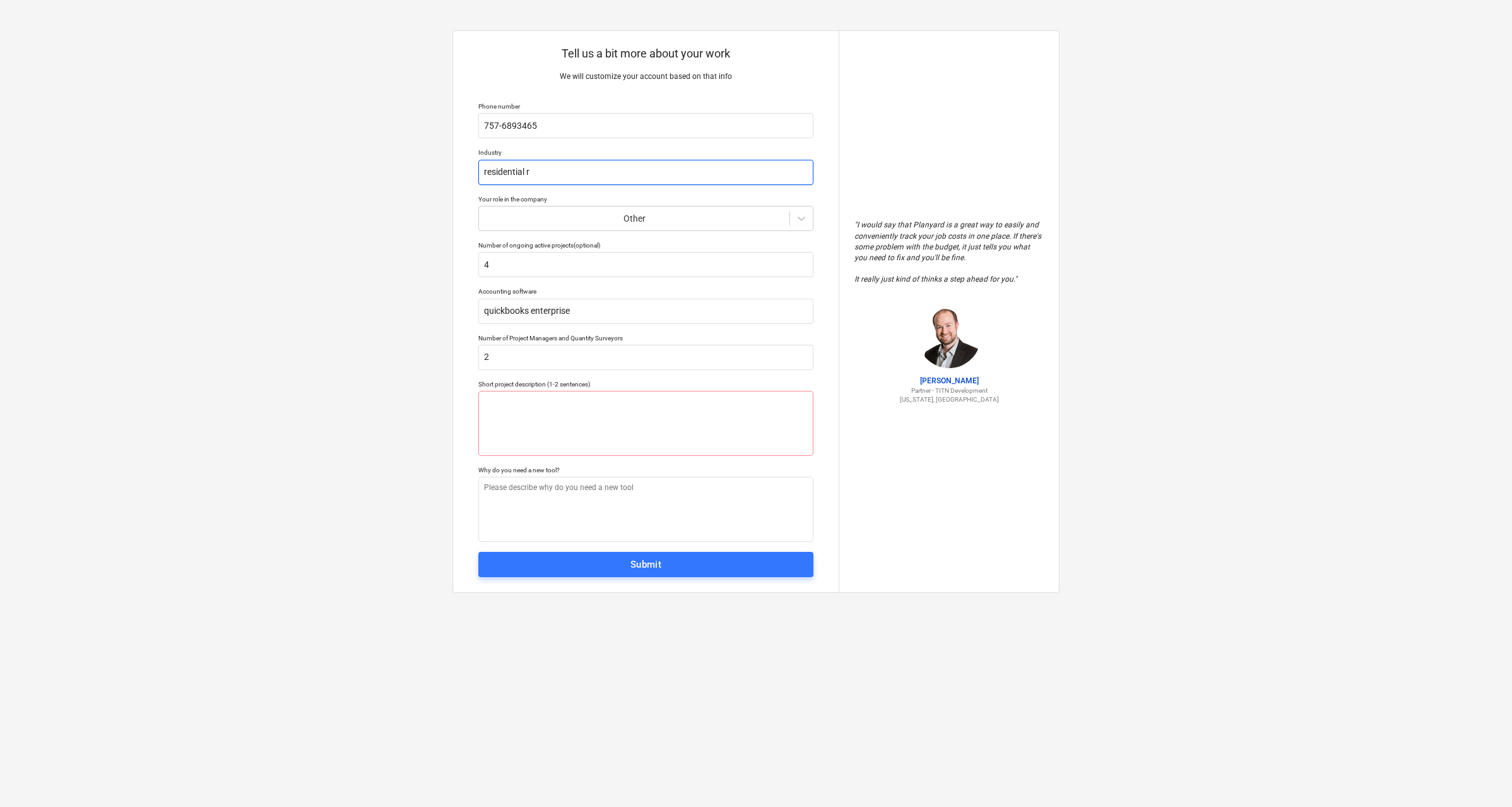
type input "residential re"
type textarea "x"
type input "residential rem"
type textarea "x"
type input "residential remo"
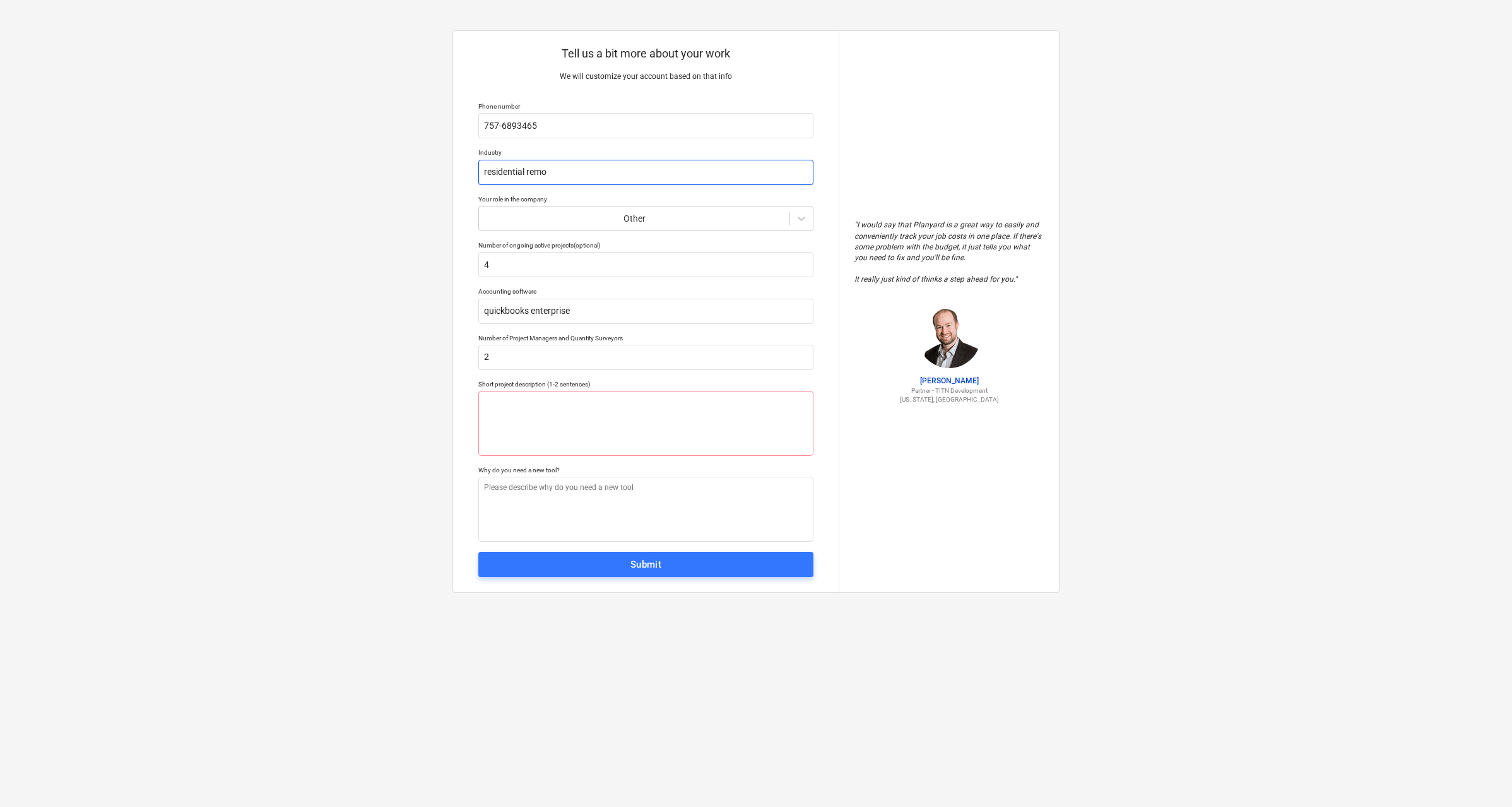
type textarea "x"
type input "residential remod"
type textarea "x"
type input "residential remode"
type textarea "x"
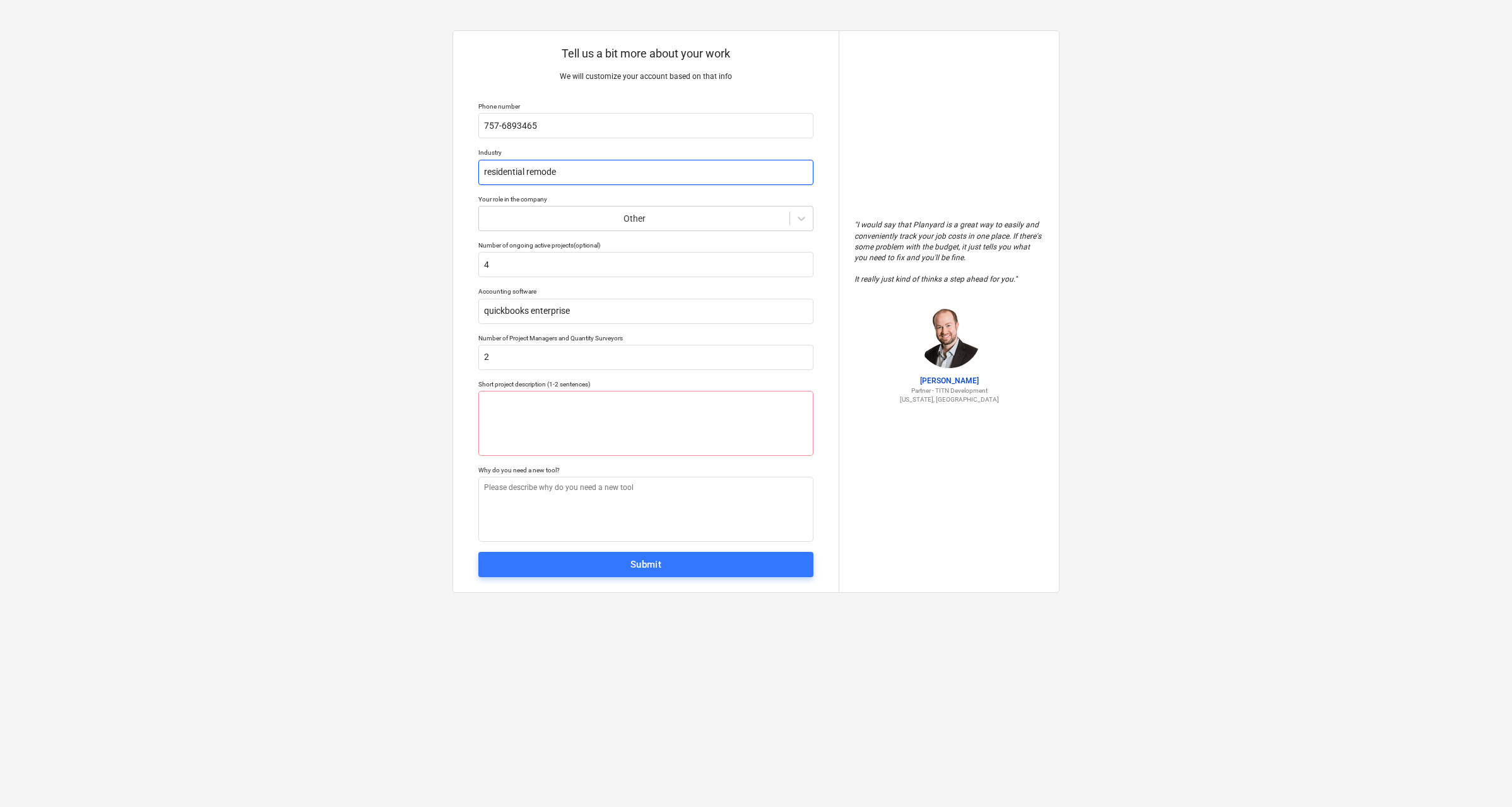
type input "residential remodel"
type textarea "x"
type input "residential remodeli"
type textarea "x"
type input "residential remodelin"
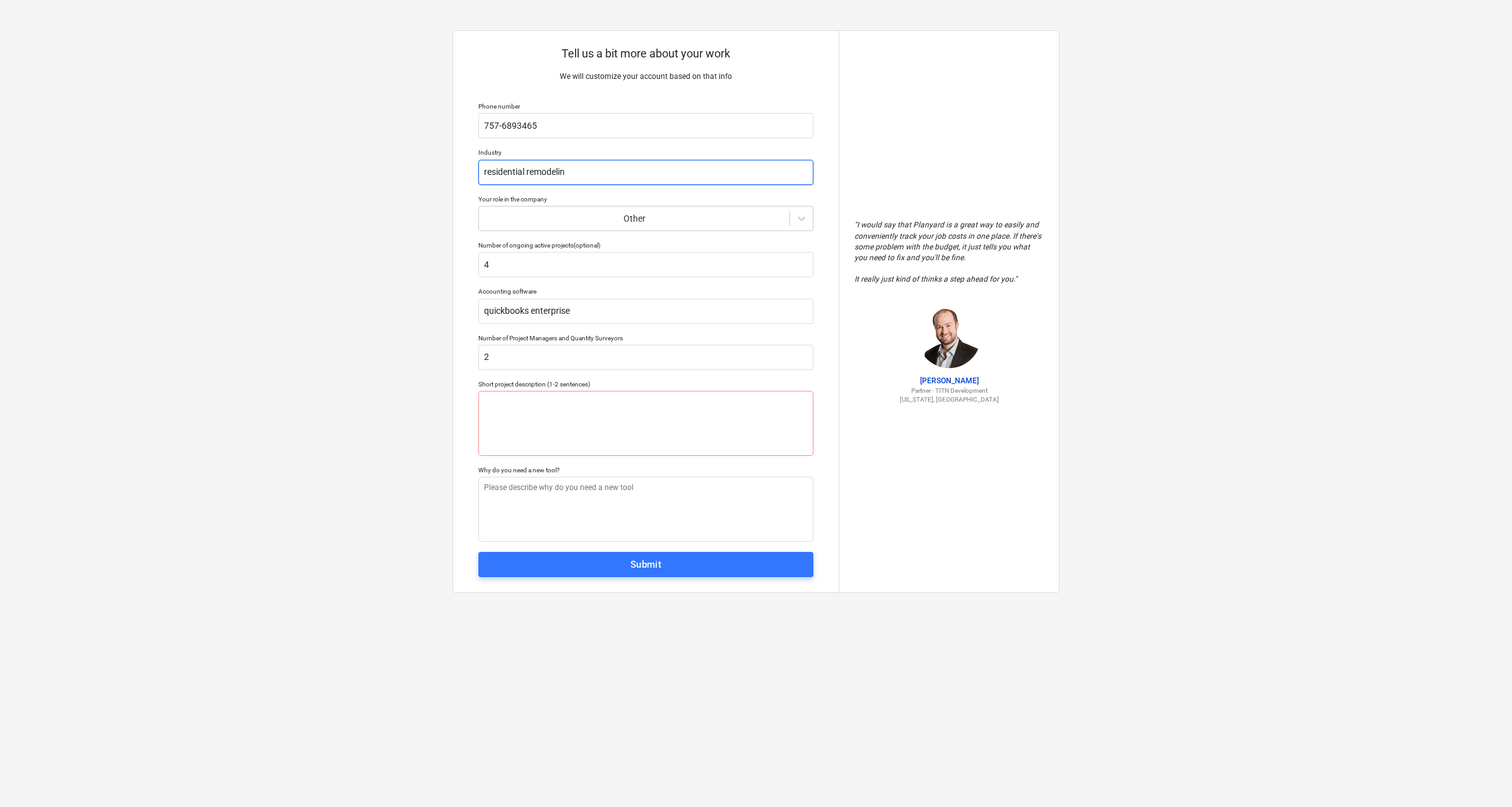
type textarea "x"
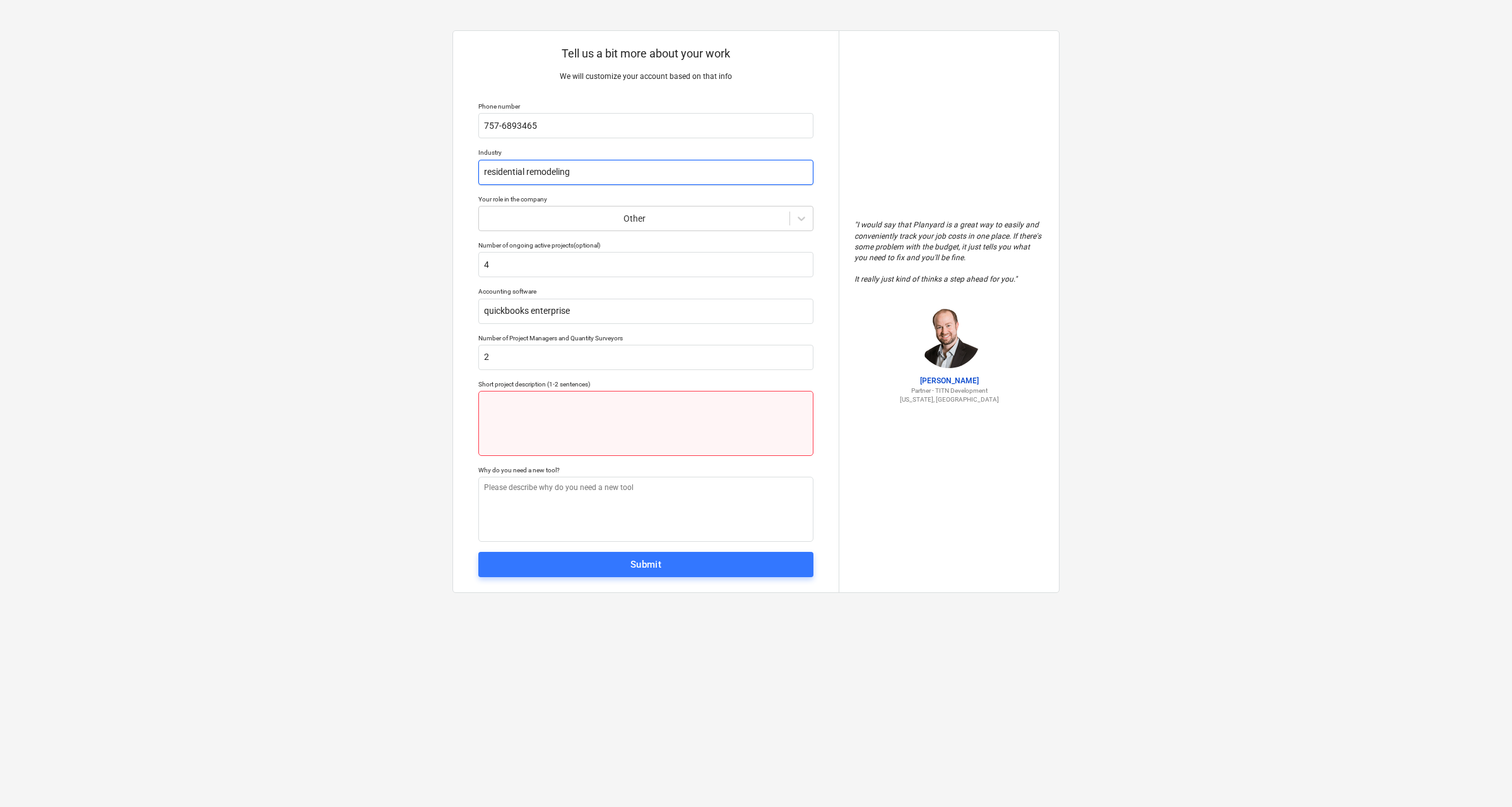
type input "residential remodeling"
click at [548, 410] on textarea at bounding box center [646, 422] width 335 height 65
type textarea "x"
type textarea "r"
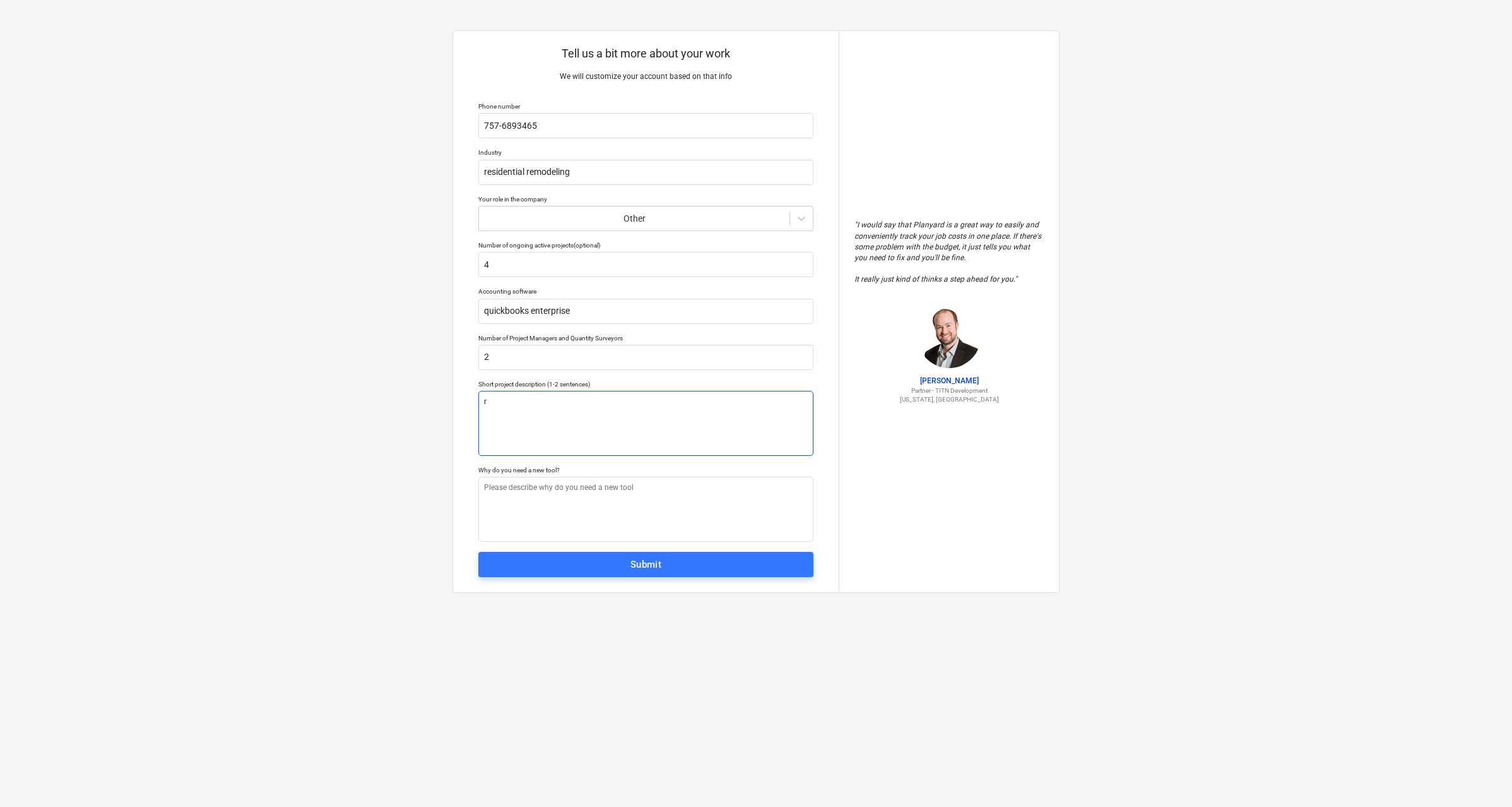
type textarea "x"
type textarea "re"
type textarea "x"
type textarea "res"
type textarea "x"
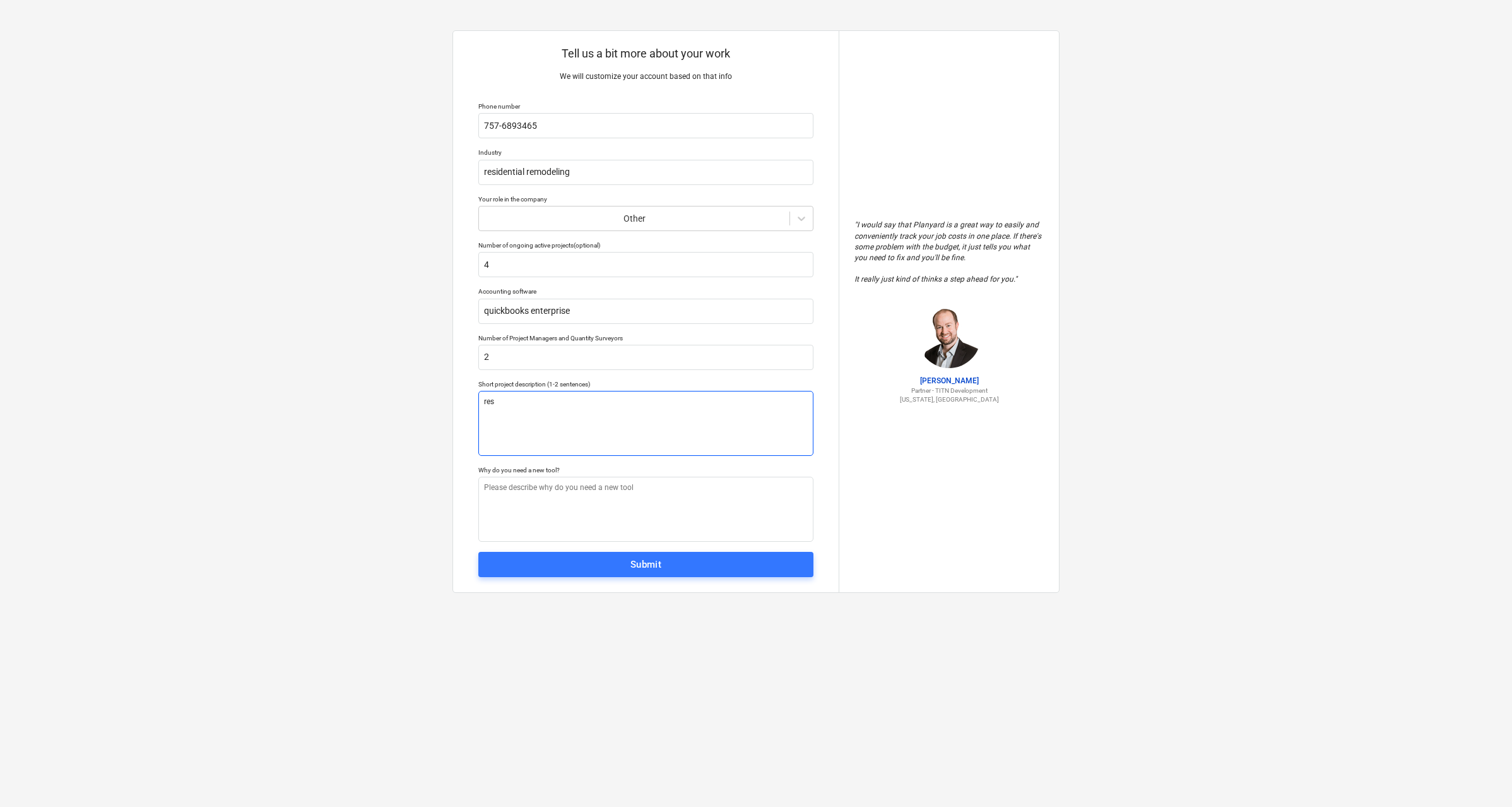
type textarea "resi"
type textarea "x"
type textarea "resid"
type textarea "x"
type textarea "reside"
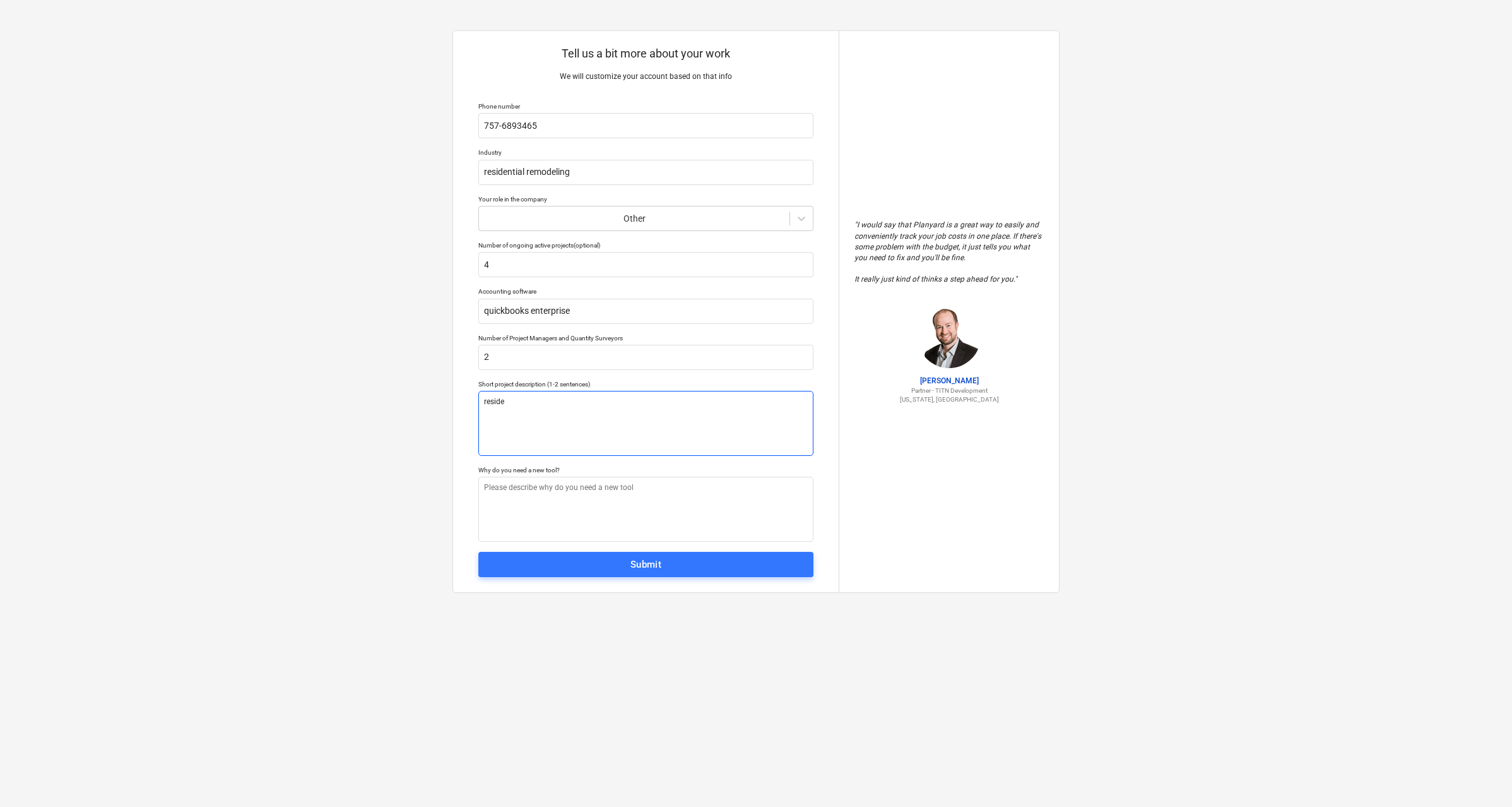
type textarea "x"
type textarea "residen"
type textarea "x"
type textarea "resident"
type textarea "x"
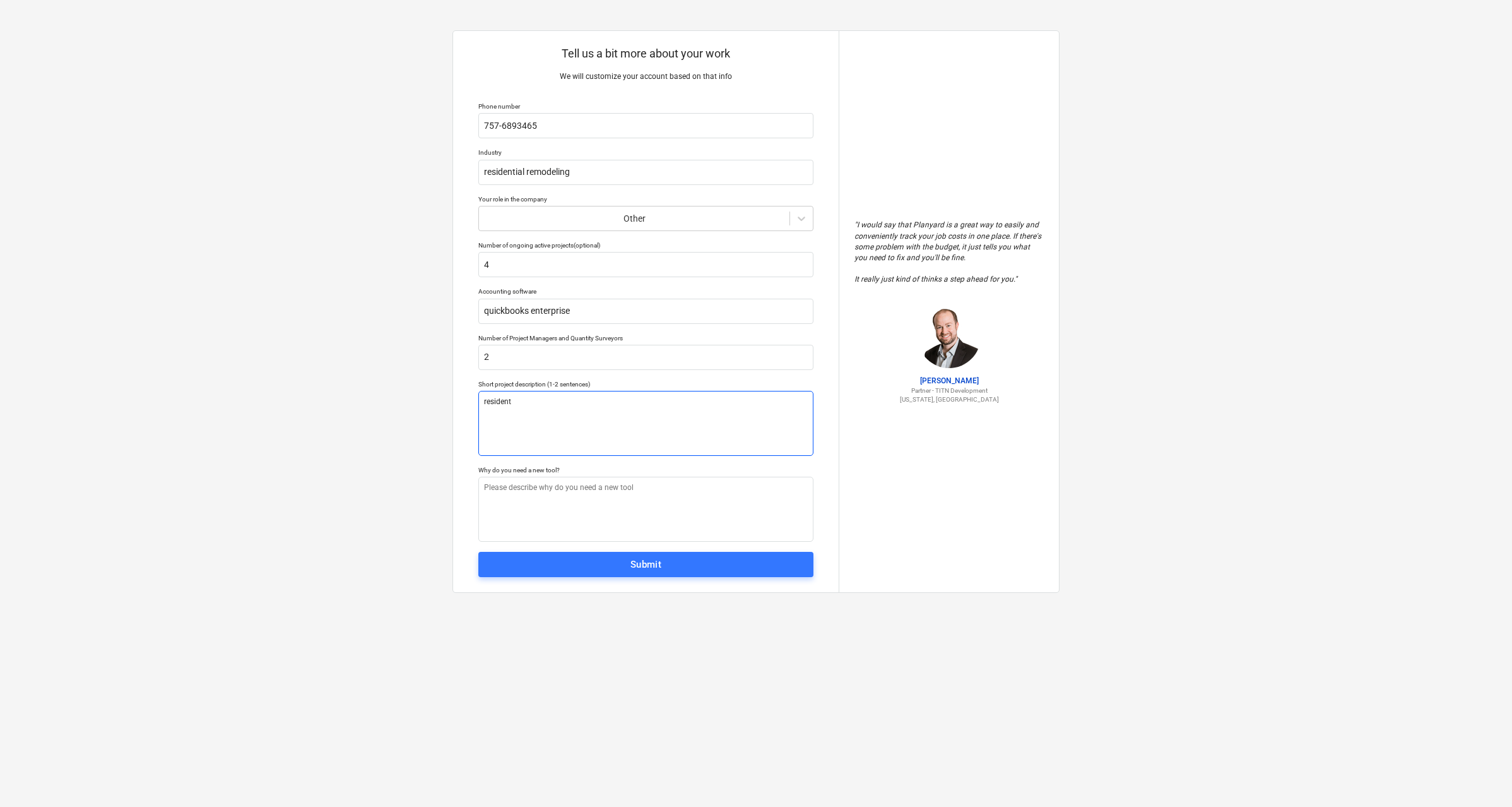
type textarea "residenti"
type textarea "x"
type textarea "residentia"
type textarea "x"
type textarea "residential"
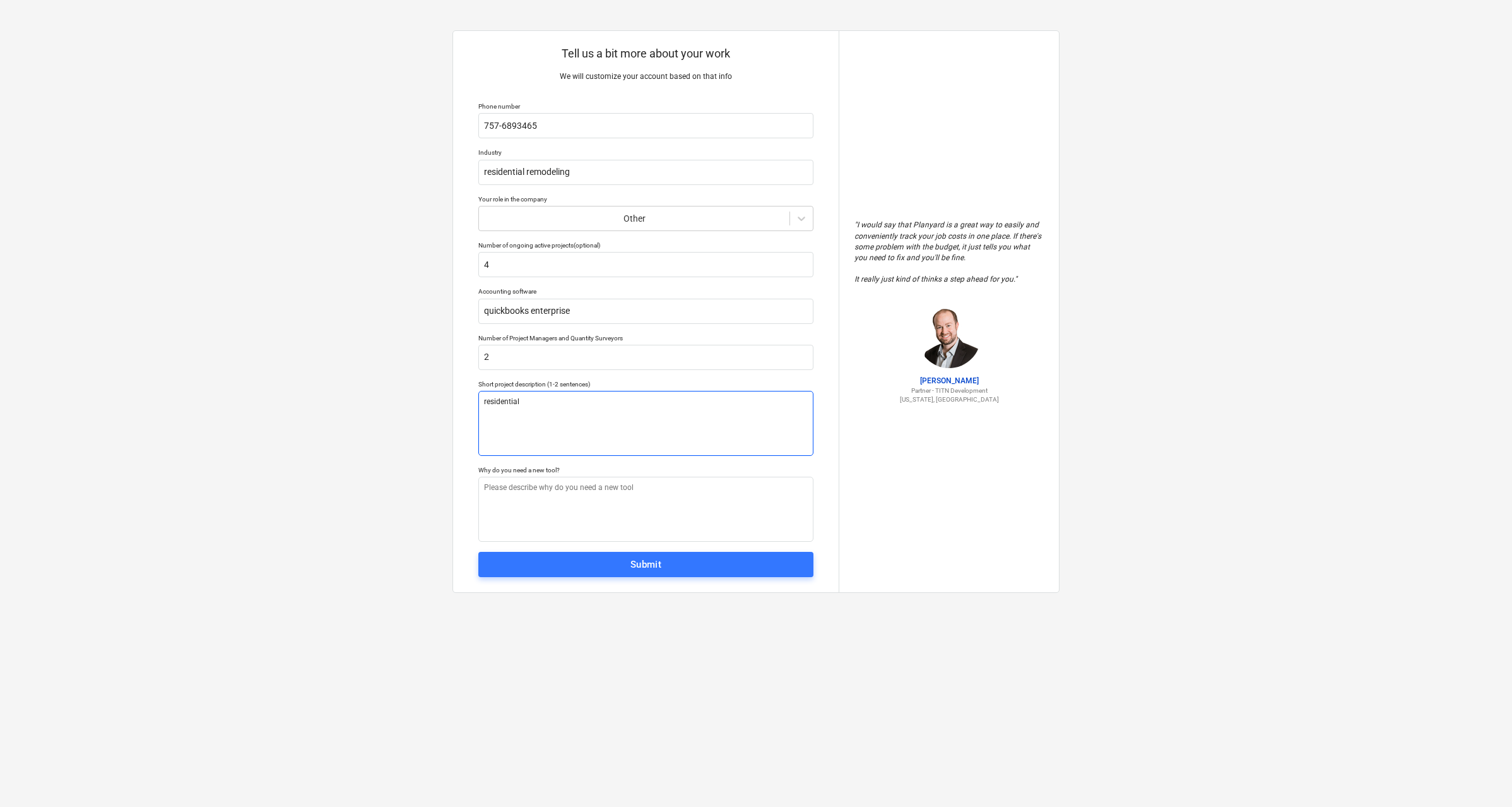
type textarea "x"
type textarea "residential"
type textarea "x"
type textarea "residential r"
type textarea "x"
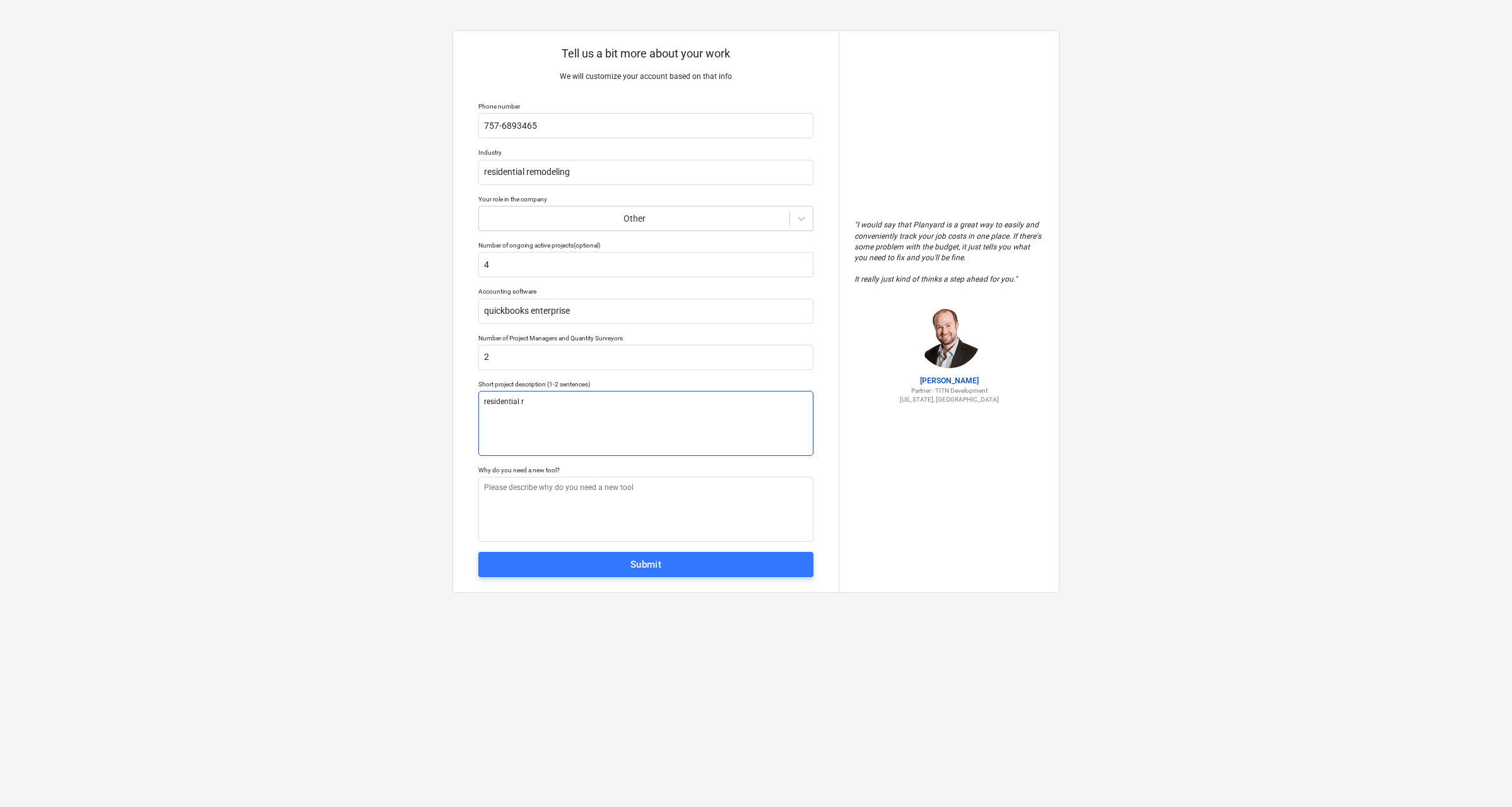
type textarea "residential re"
type textarea "x"
type textarea "residential rem"
type textarea "x"
type textarea "residential remo"
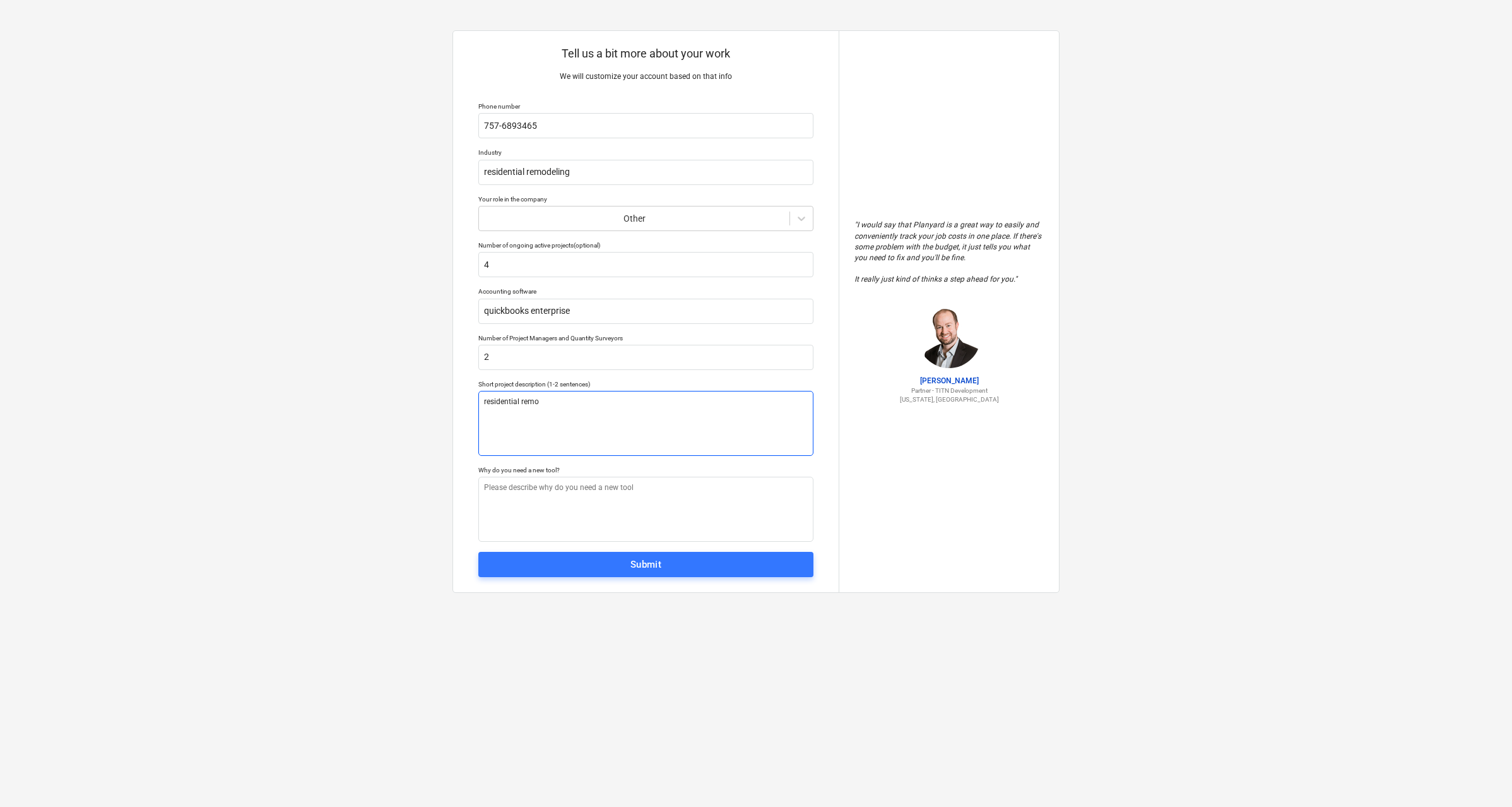
type textarea "x"
type textarea "residential remod"
type textarea "x"
type textarea "residential remode"
type textarea "x"
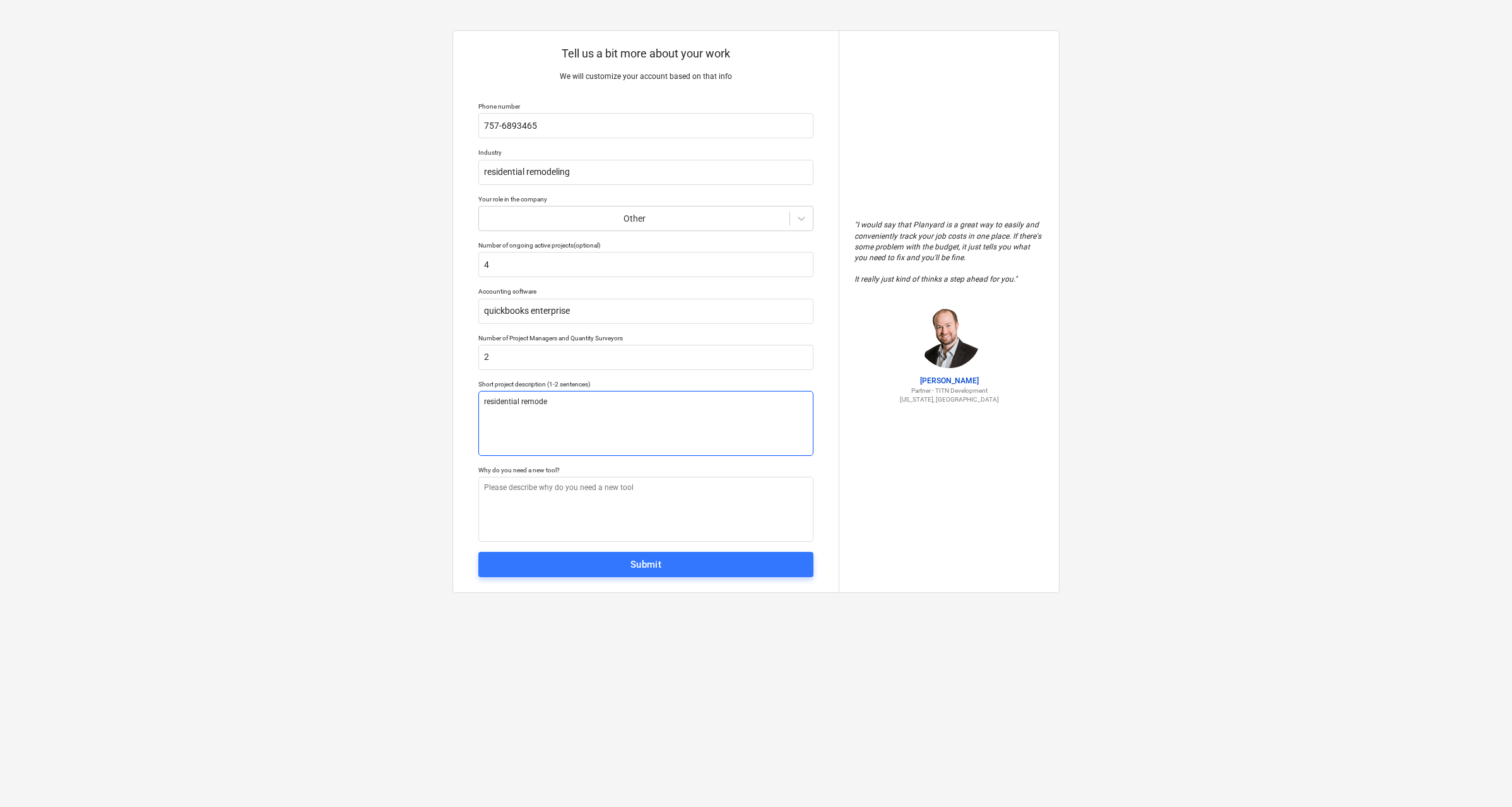
type textarea "residential remodel"
type textarea "x"
type textarea "residential remodeli"
type textarea "x"
type textarea "residential remodelin"
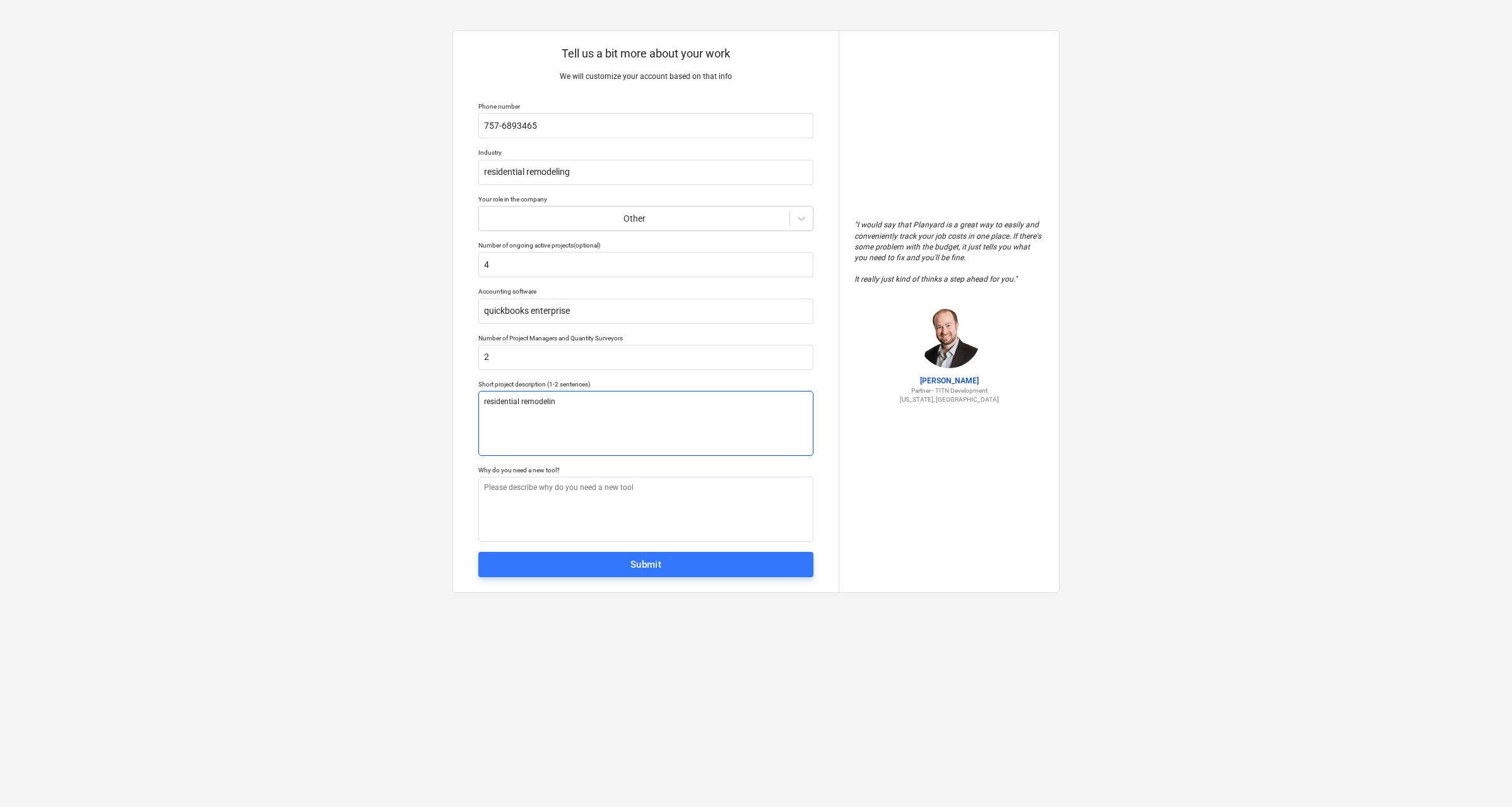
type textarea "x"
type textarea "residential remodeling"
type textarea "x"
type textarea "residential remodeling"
click at [557, 495] on textarea at bounding box center [646, 509] width 335 height 65
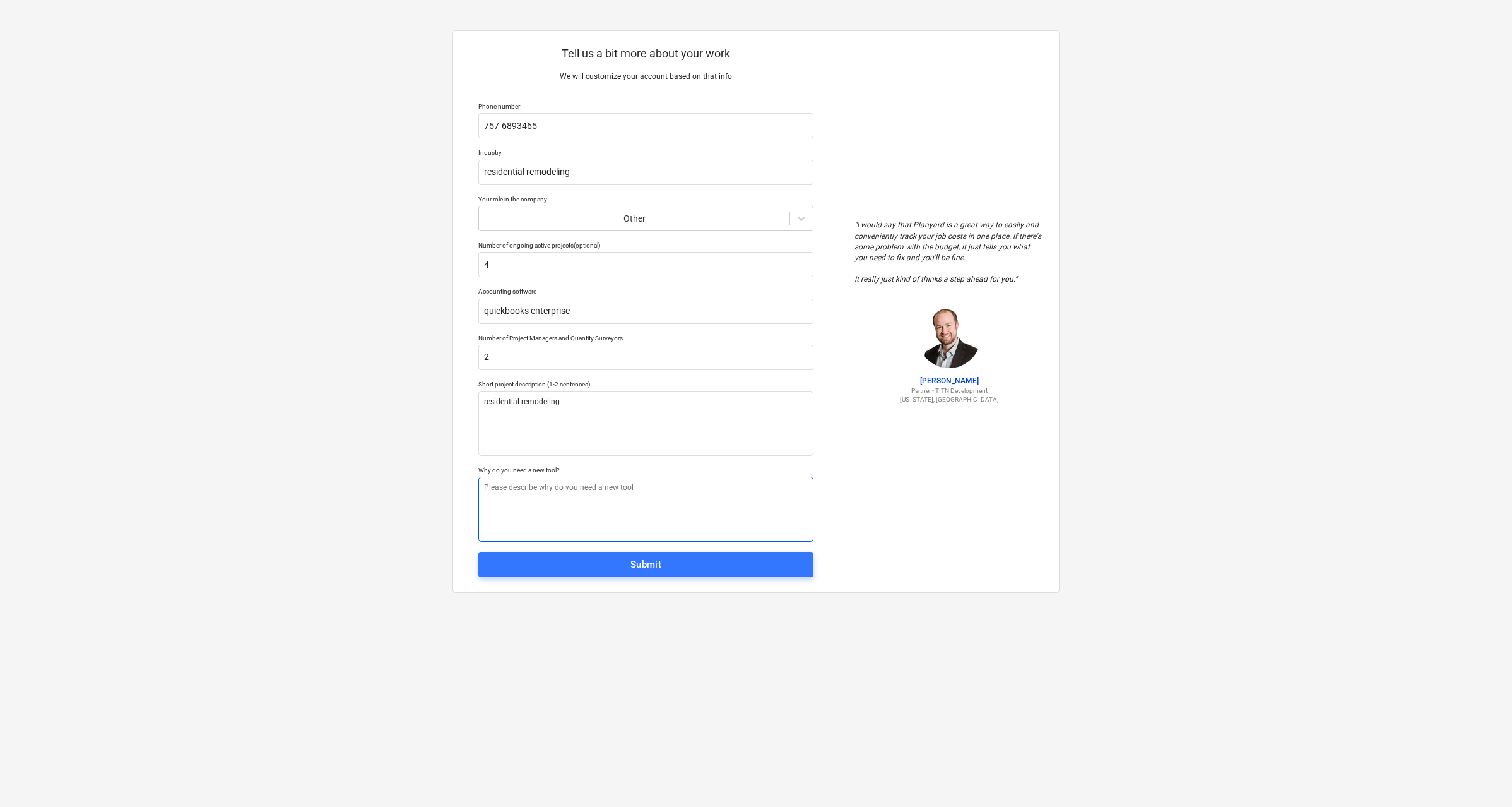
type textarea "x"
type textarea "e"
type textarea "x"
type textarea "ef"
type textarea "x"
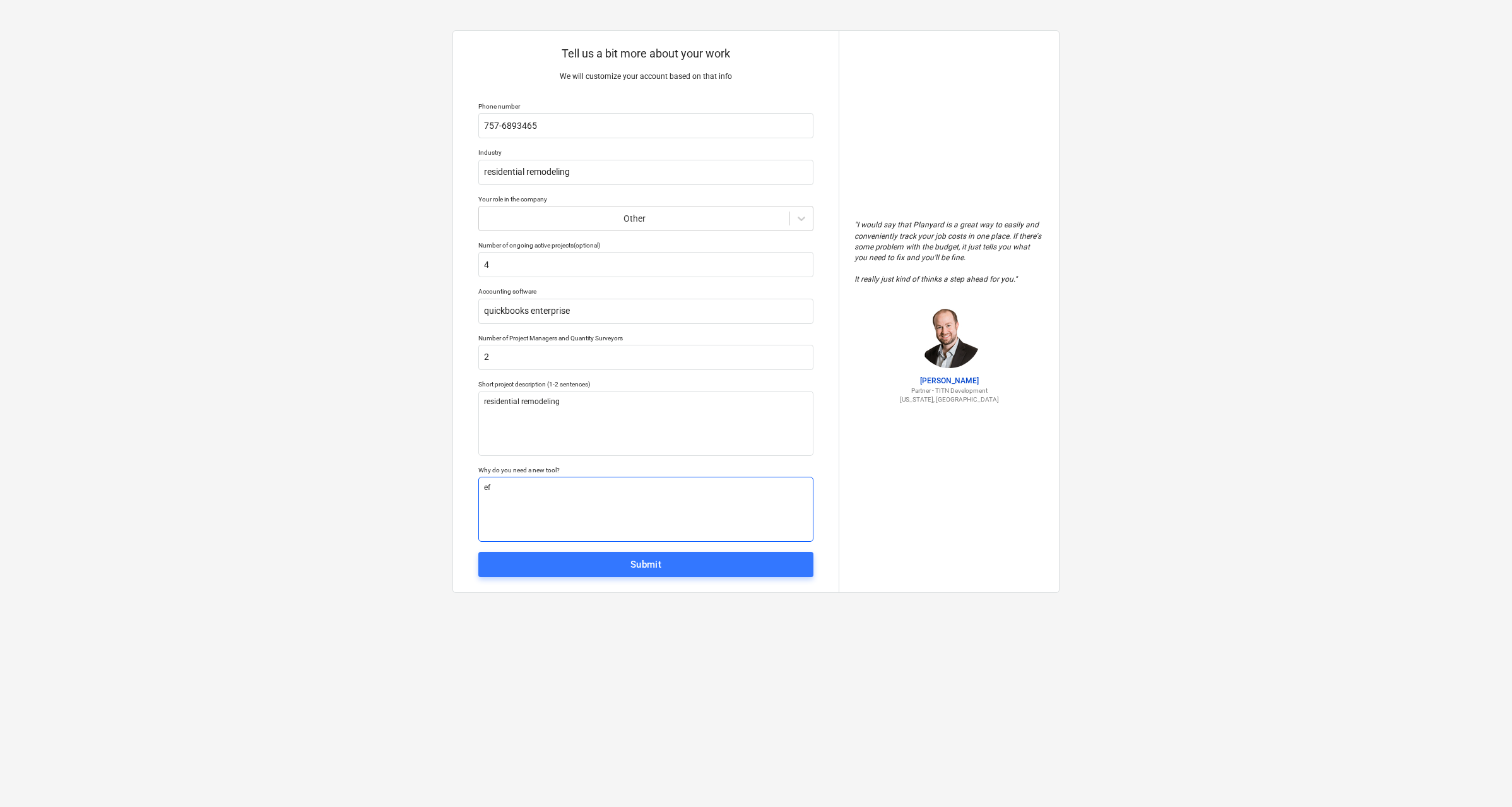
type textarea "eff"
type textarea "x"
type textarea "effi"
type textarea "x"
type textarea "effic"
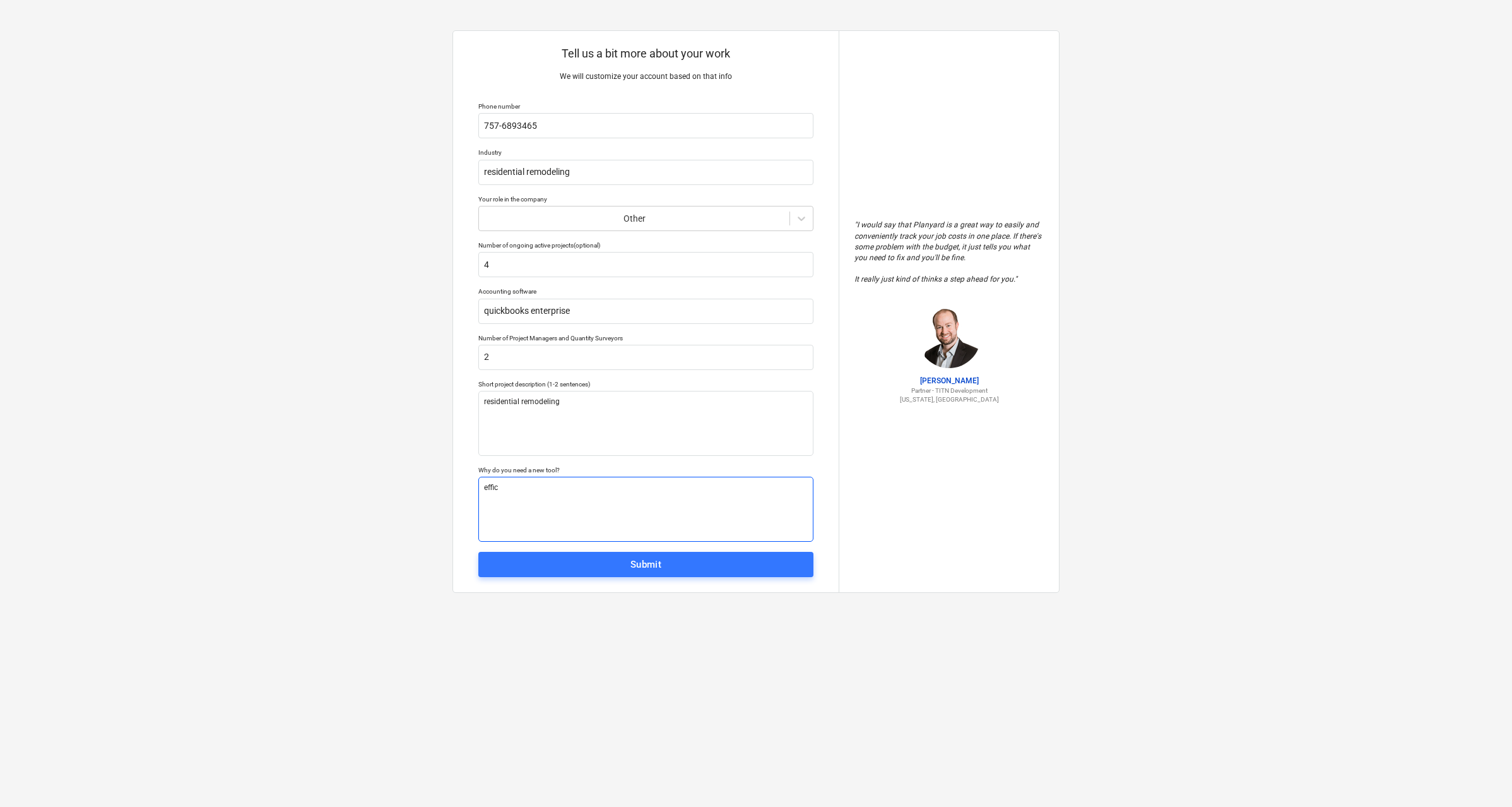
type textarea "x"
type textarea "effici"
type textarea "x"
type textarea "efficic"
type textarea "x"
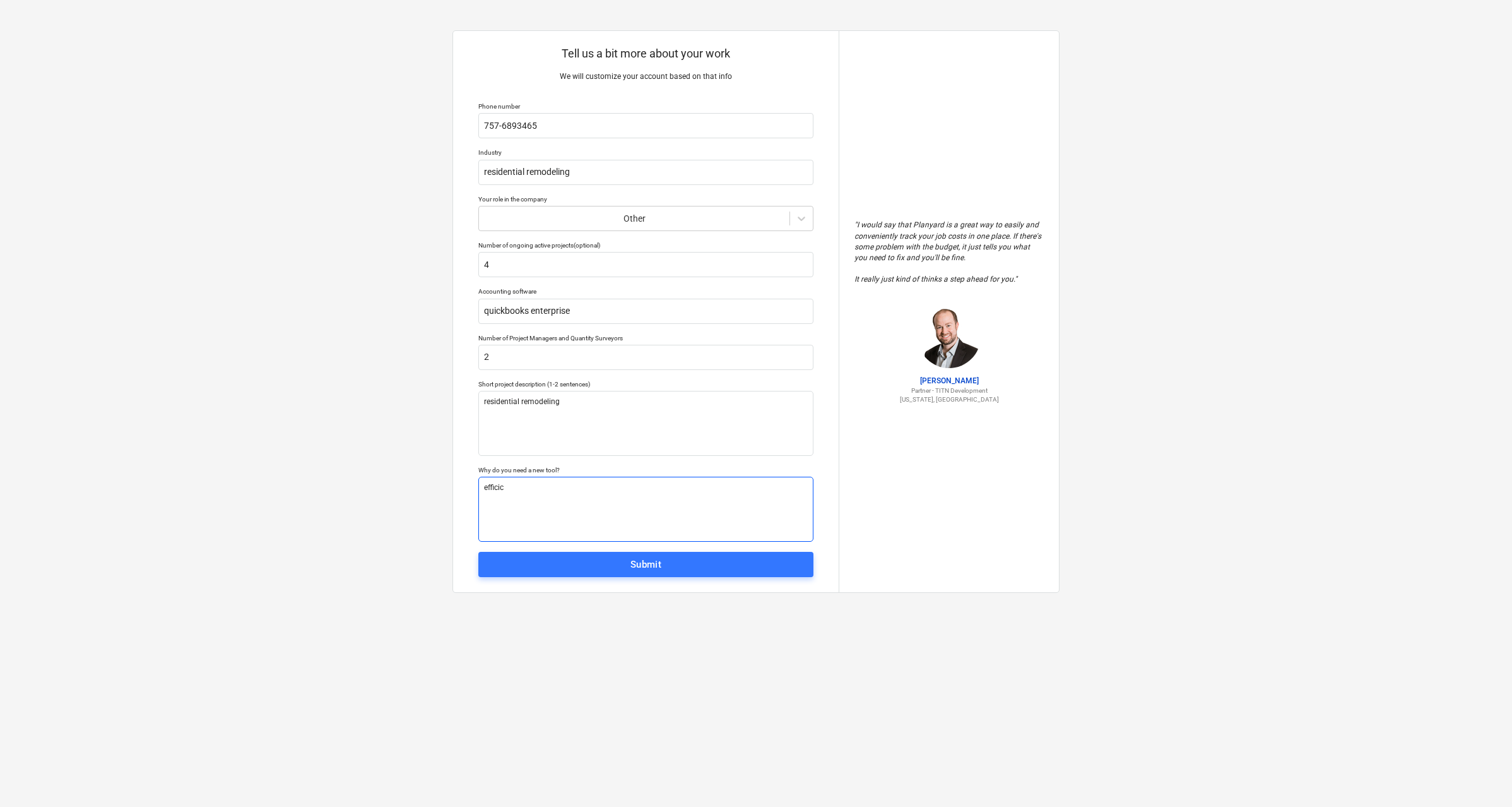
type textarea "efficice"
type textarea "x"
type textarea "efficicen"
type textarea "x"
type textarea "efficicenc"
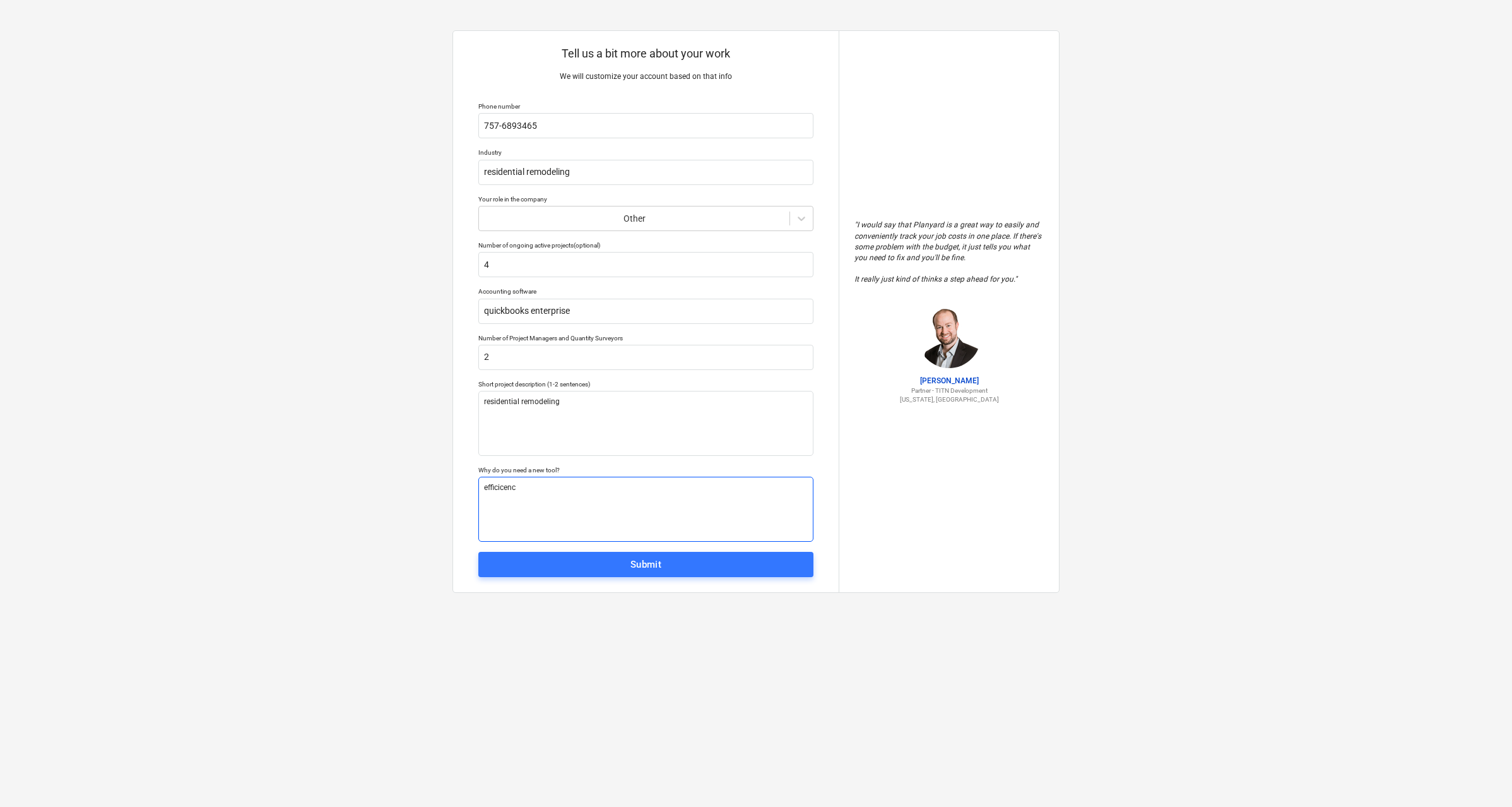
type textarea "x"
type textarea "efficicency"
type textarea "x"
type textarea "efficiency"
type textarea "x"
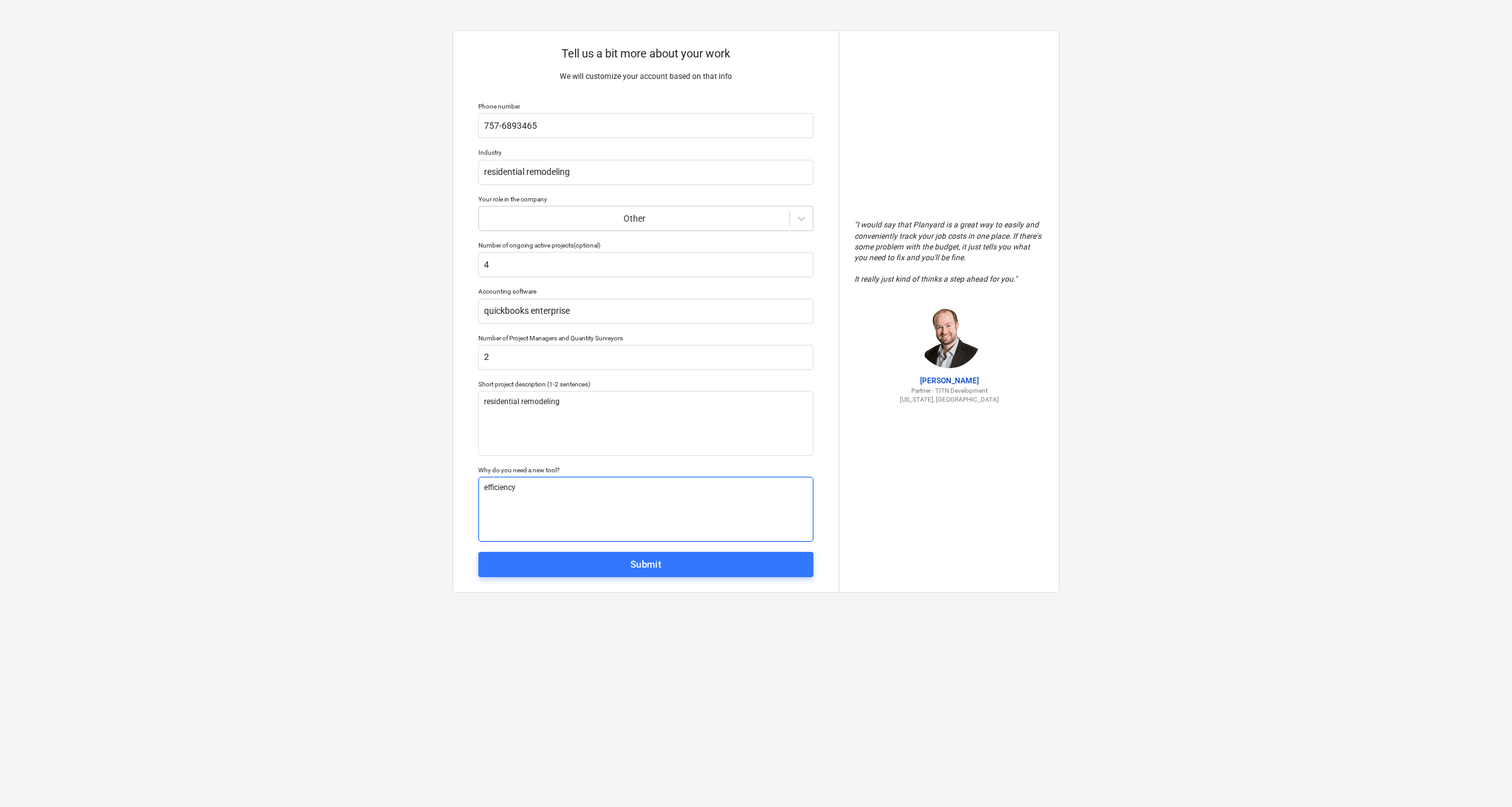
type textarea "efficiency a"
type textarea "x"
type textarea "efficiency an"
type textarea "x"
type textarea "efficiency and"
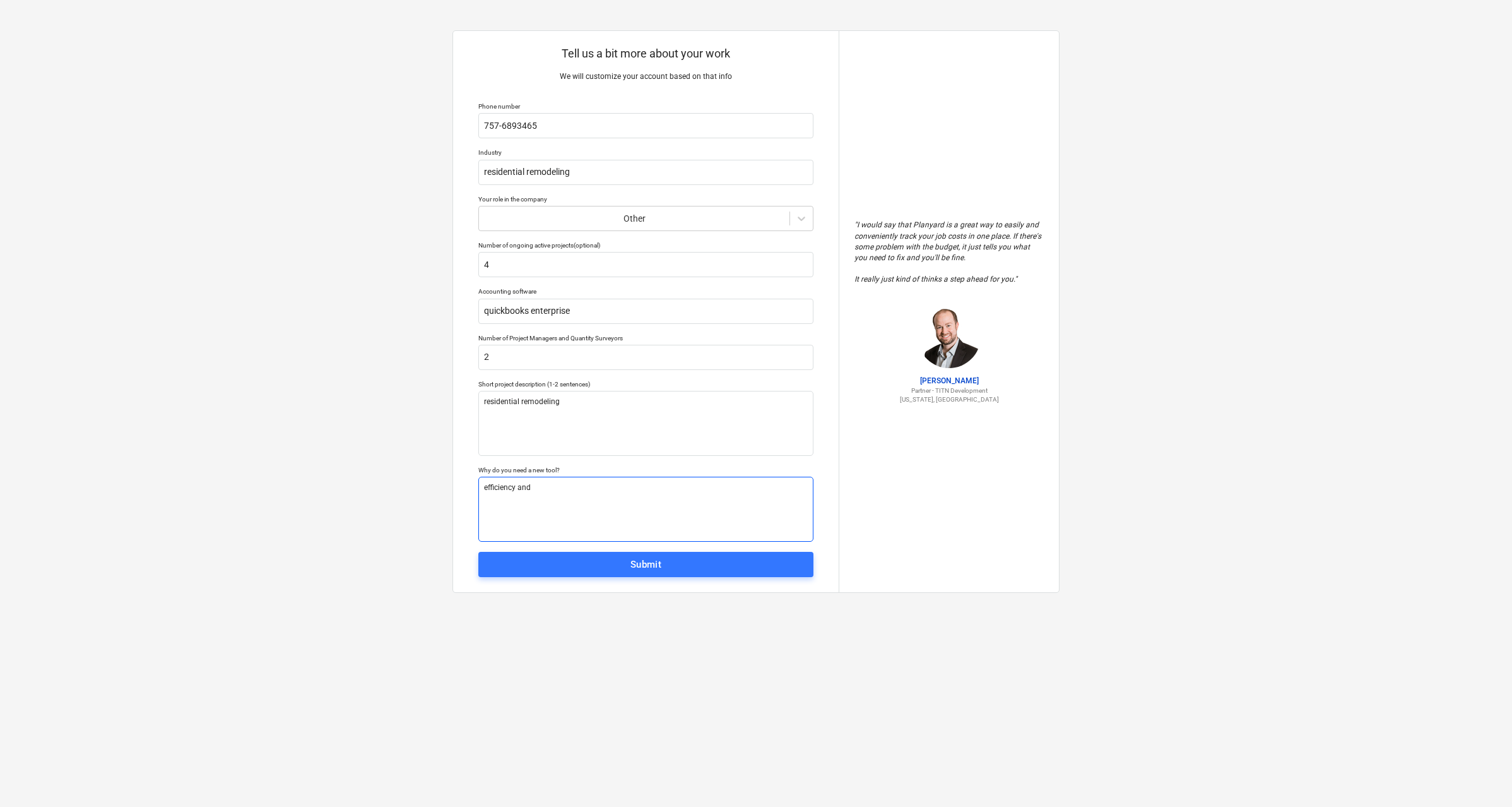
type textarea "x"
type textarea "efficiency and"
type textarea "x"
type textarea "efficiency and d"
click at [623, 556] on span "Submit" at bounding box center [646, 565] width 307 height 16
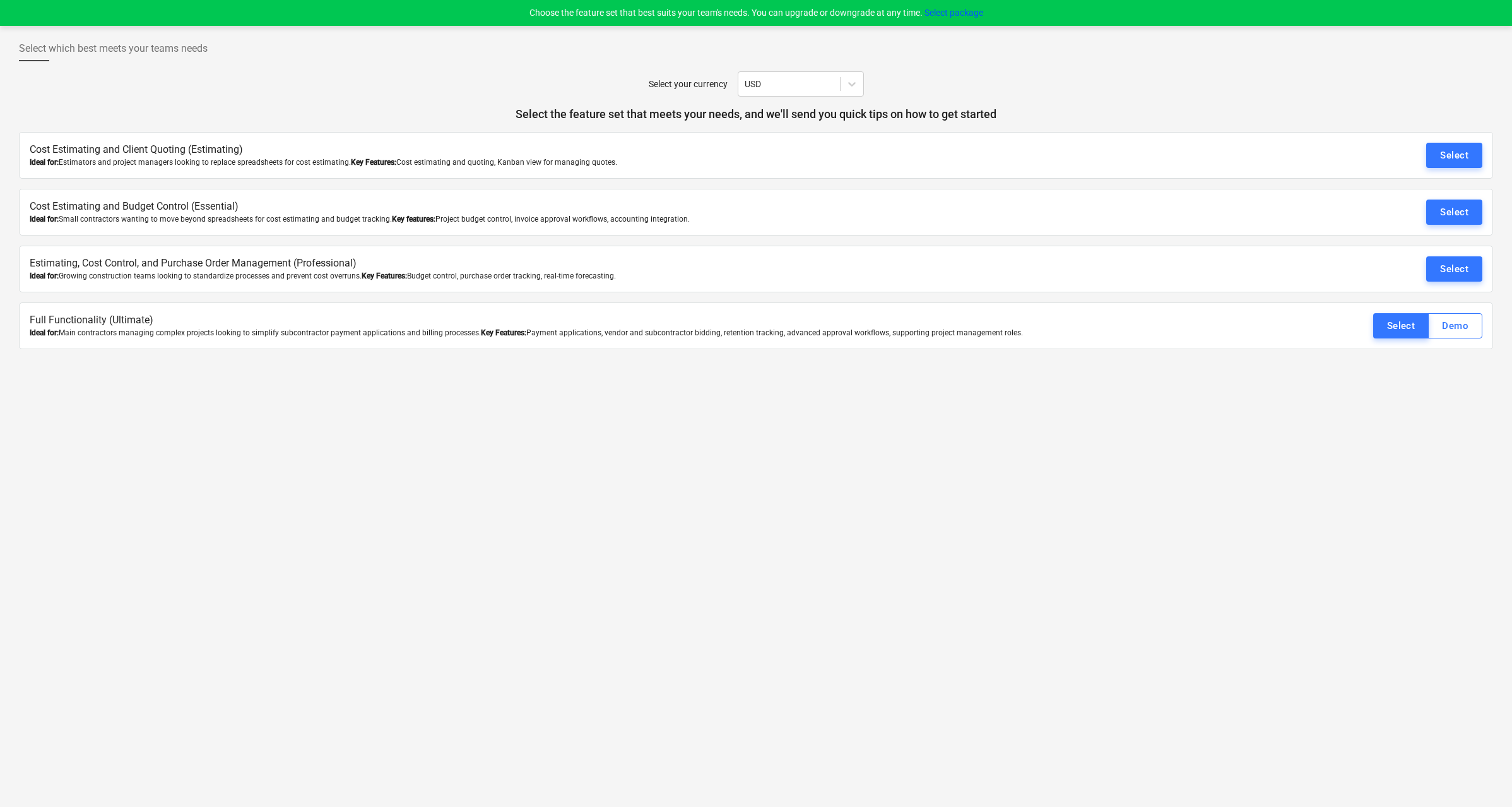
drag, startPoint x: 177, startPoint y: 219, endPoint x: 603, endPoint y: 228, distance: 426.1
click at [582, 227] on div "Cost Estimating and Budget Control (Essential) Ideal for: Small contractors wan…" at bounding box center [756, 212] width 1475 height 47
click at [720, 223] on div "Ideal for: Small contractors wanting to move beyond spreadsheets for cost estim…" at bounding box center [635, 219] width 1211 height 10
drag, startPoint x: 136, startPoint y: 274, endPoint x: 260, endPoint y: 273, distance: 124.0
click at [260, 273] on div "Ideal for: Growing construction teams looking to standardize processes and prev…" at bounding box center [635, 276] width 1211 height 10
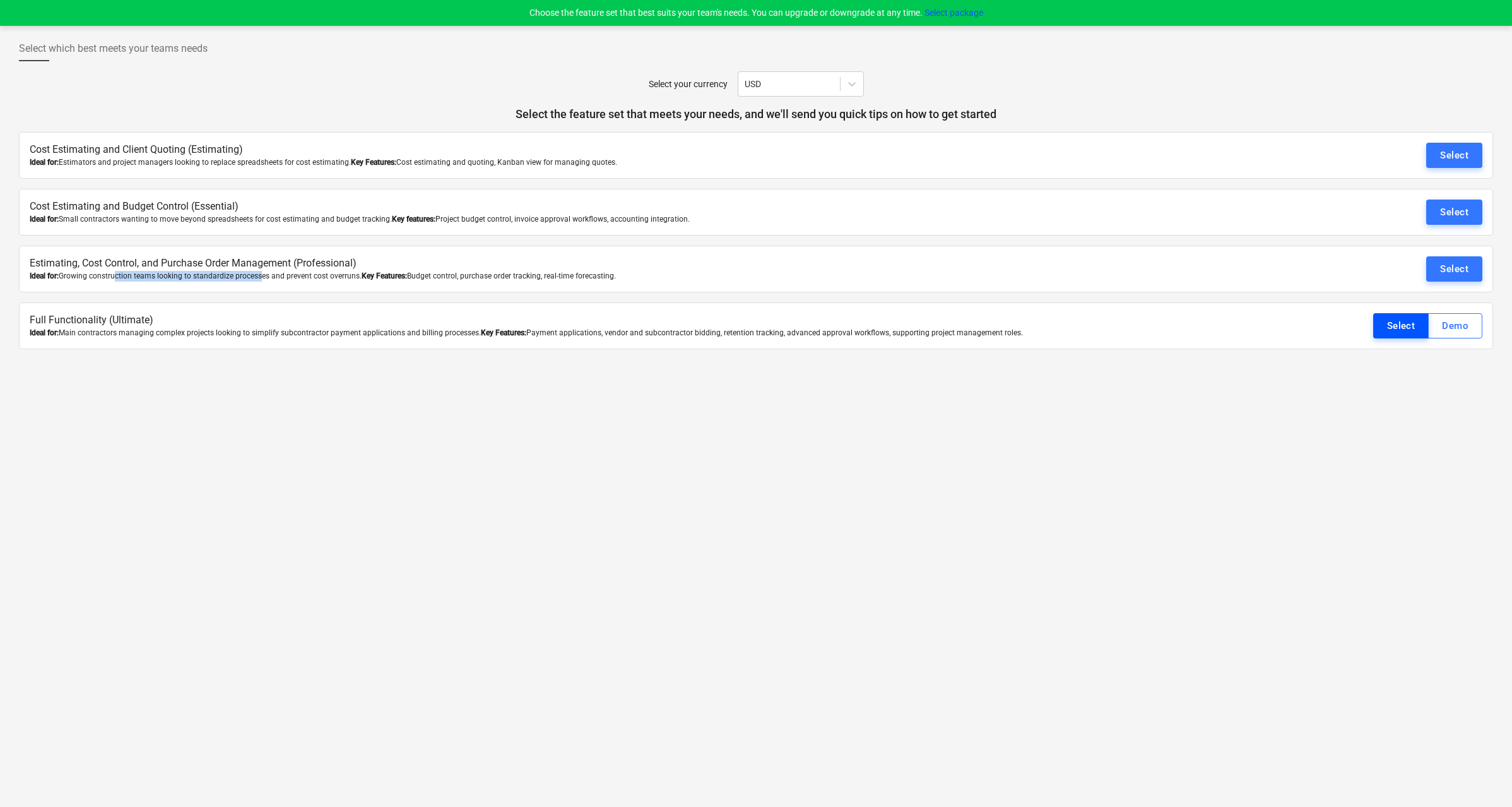
click at [1408, 329] on div "Select" at bounding box center [1401, 326] width 28 height 16
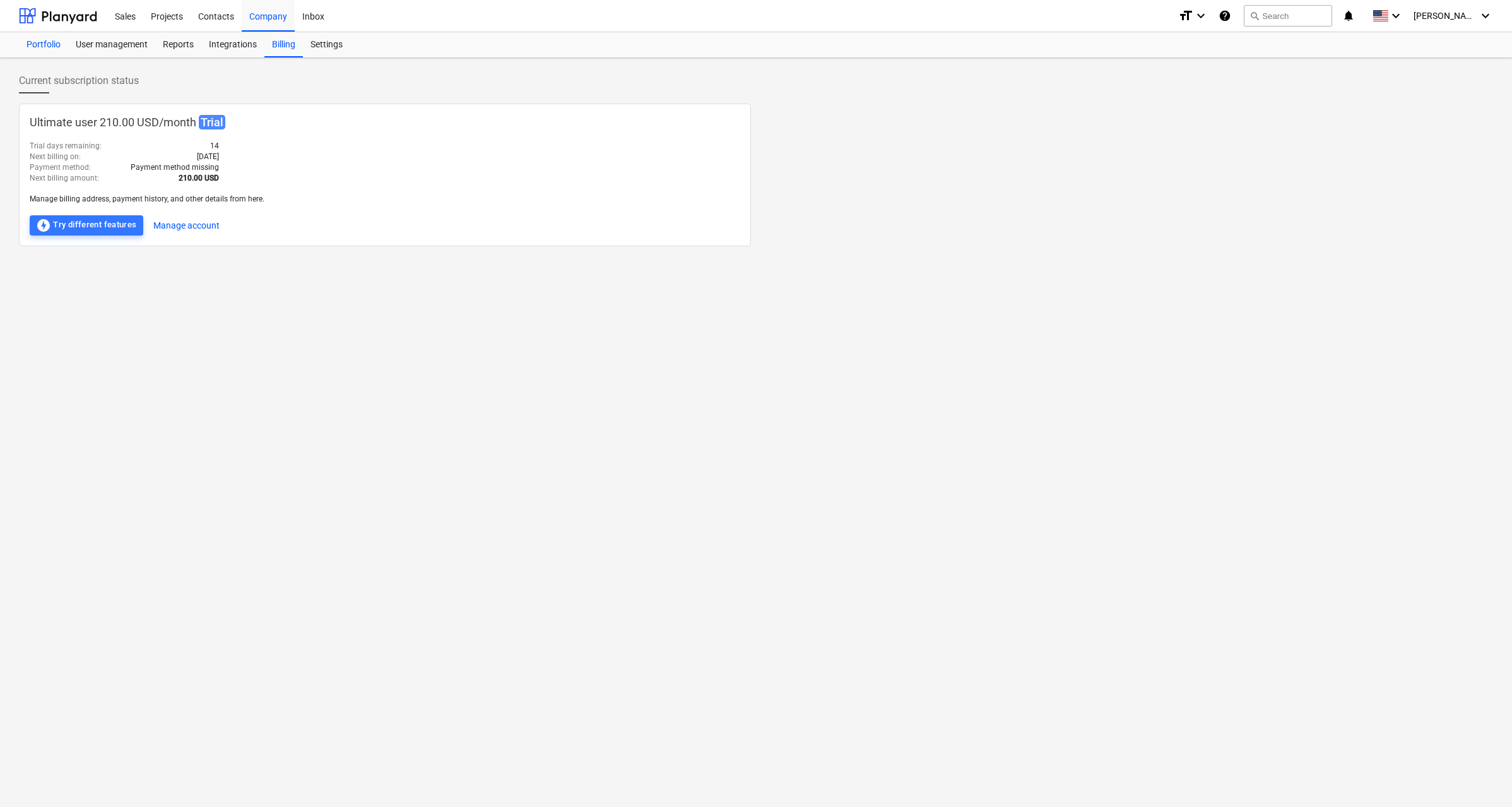
click at [51, 44] on div "Portfolio" at bounding box center [43, 45] width 49 height 25
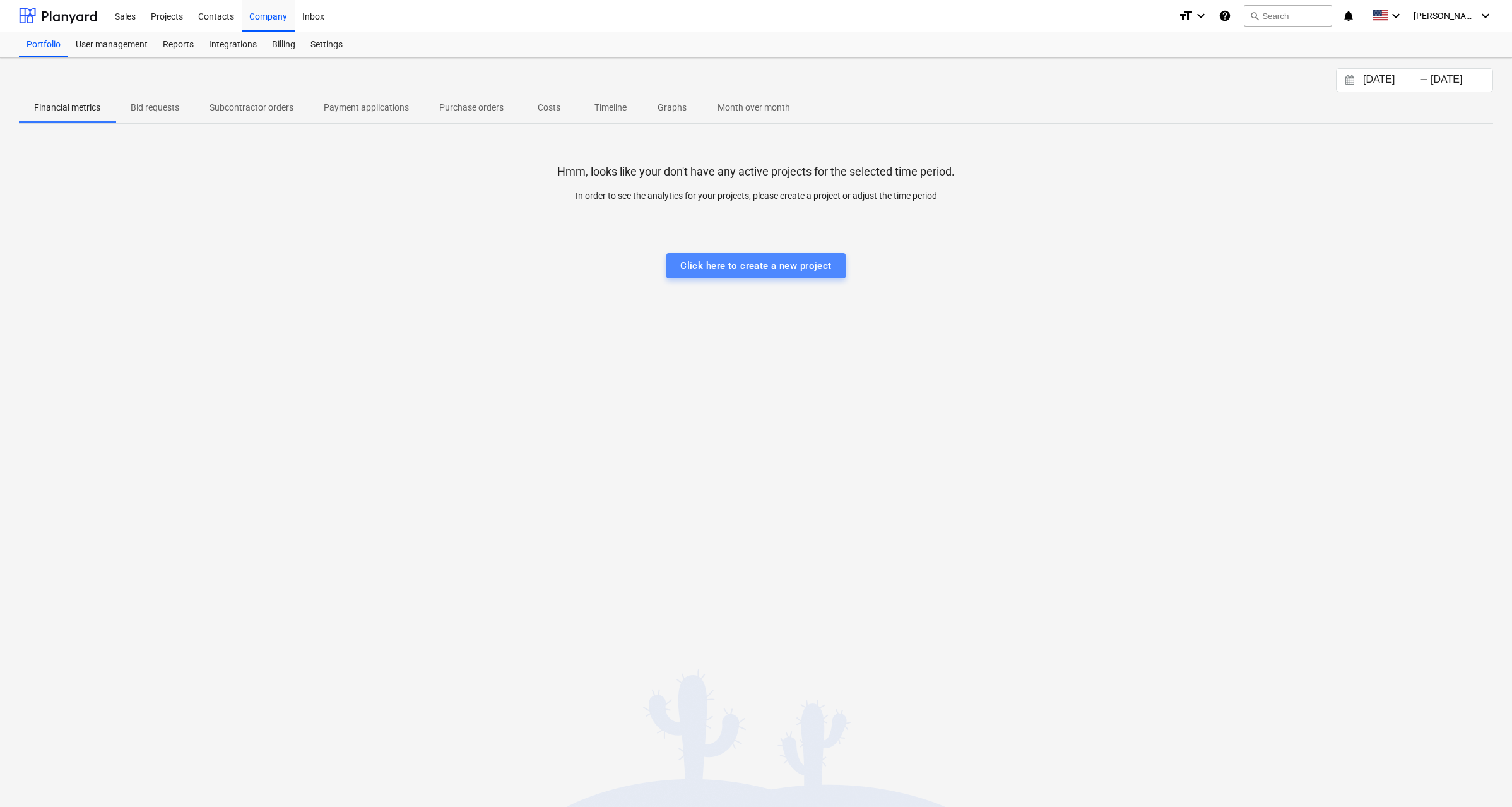
click at [774, 270] on div "Click here to create a new project" at bounding box center [756, 266] width 152 height 16
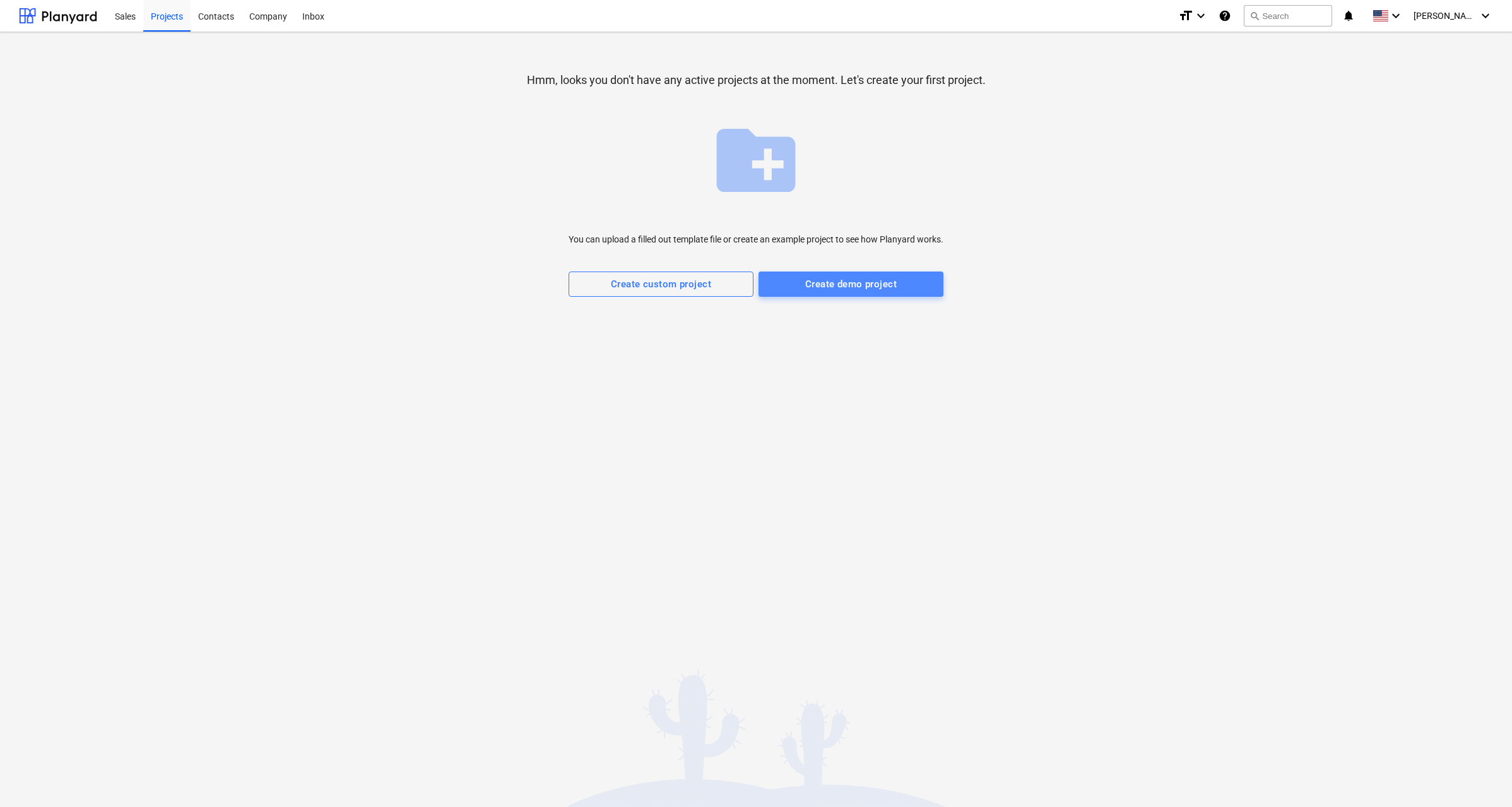
click at [821, 285] on div "Create demo project" at bounding box center [851, 284] width 91 height 16
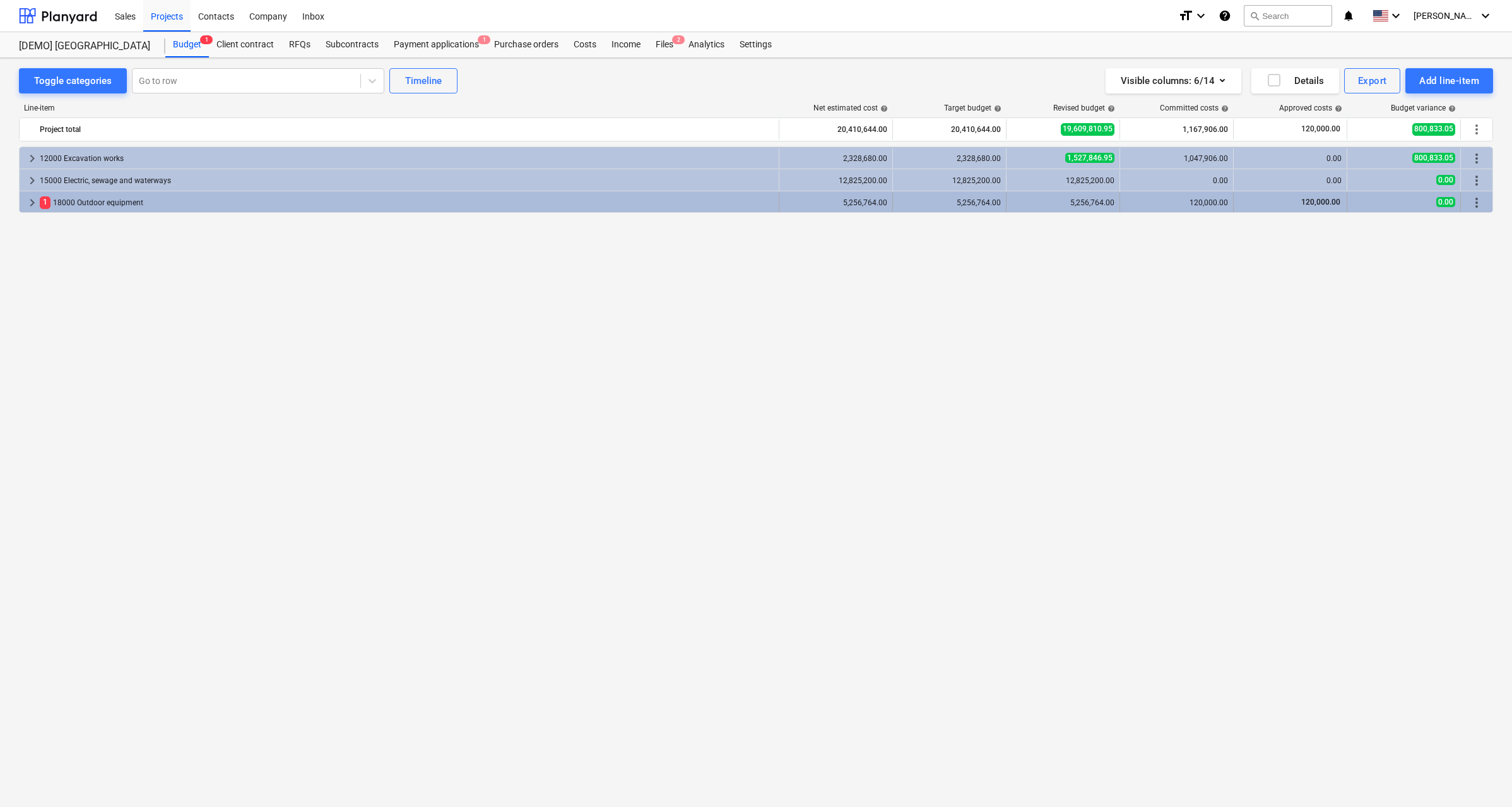
click at [28, 199] on span "keyboard_arrow_right" at bounding box center [32, 202] width 15 height 15
